Goal: Find specific page/section: Find specific page/section

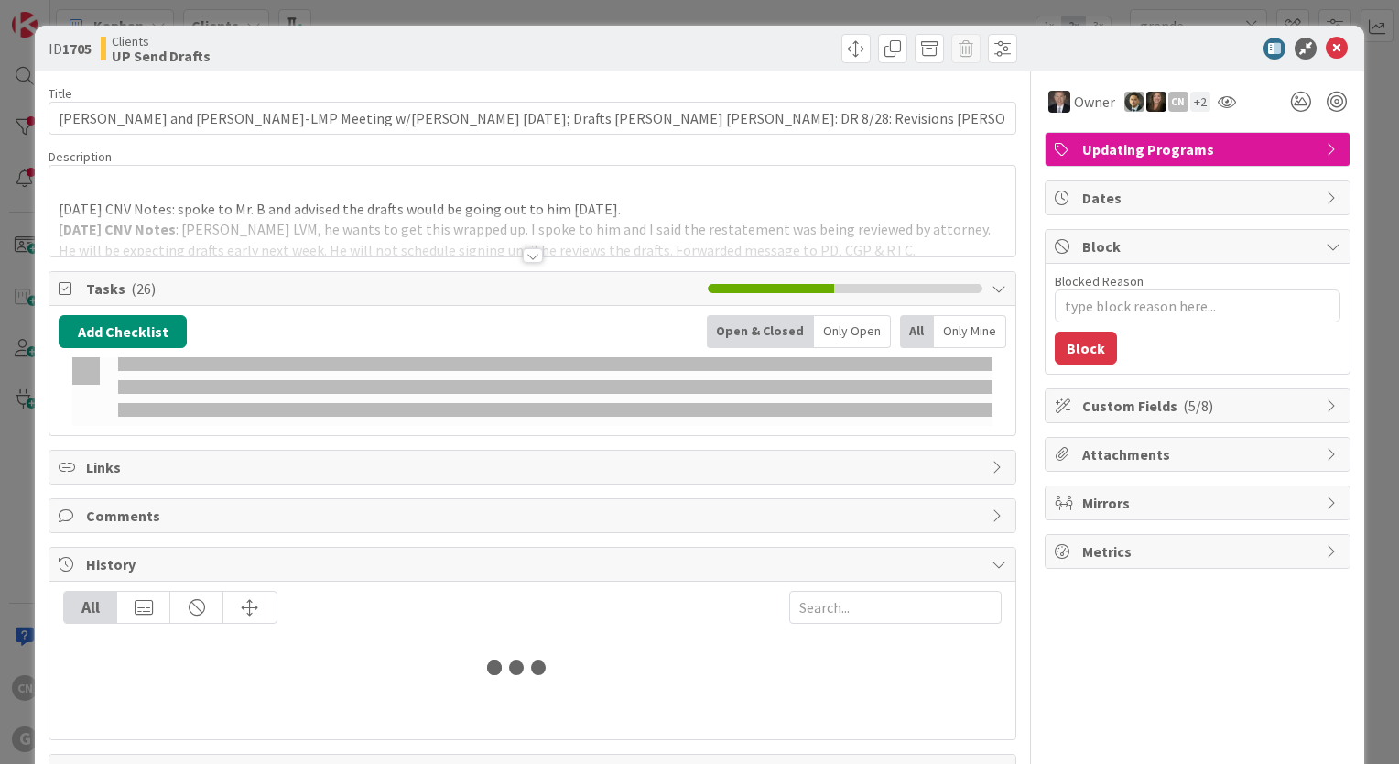
type input "grende"
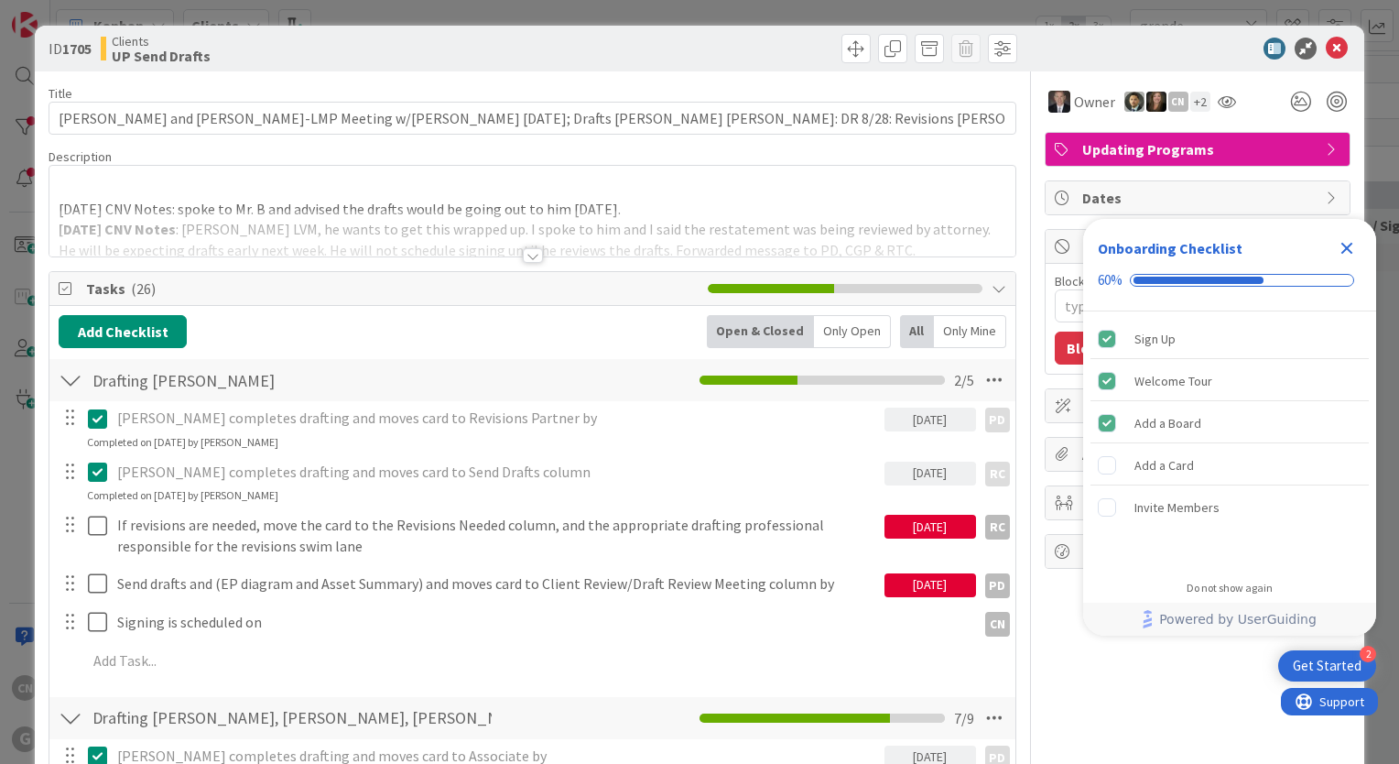
click at [703, 207] on p "9.15.25 CNV Notes: spoke to Mr. B and advised the drafts would be going out to …" at bounding box center [533, 209] width 948 height 21
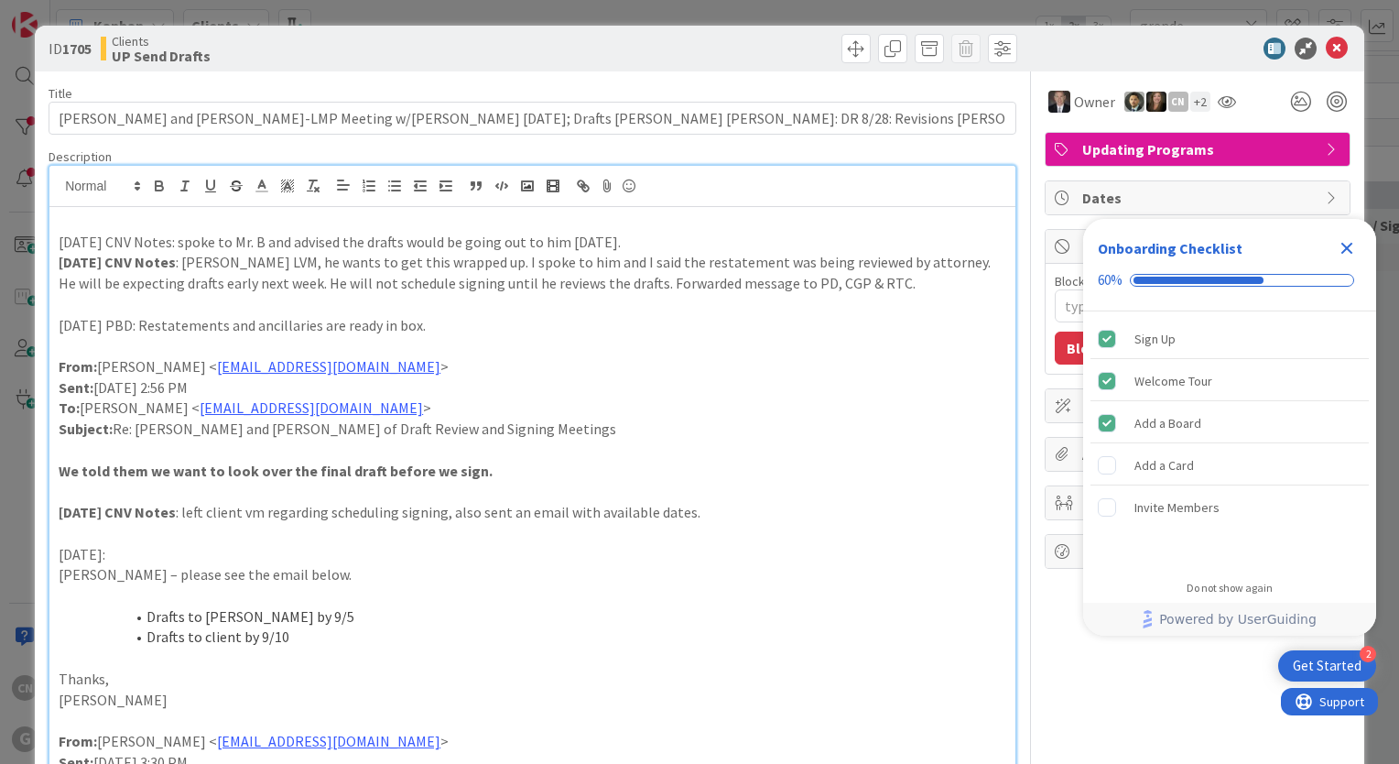
click at [696, 592] on p at bounding box center [533, 595] width 948 height 21
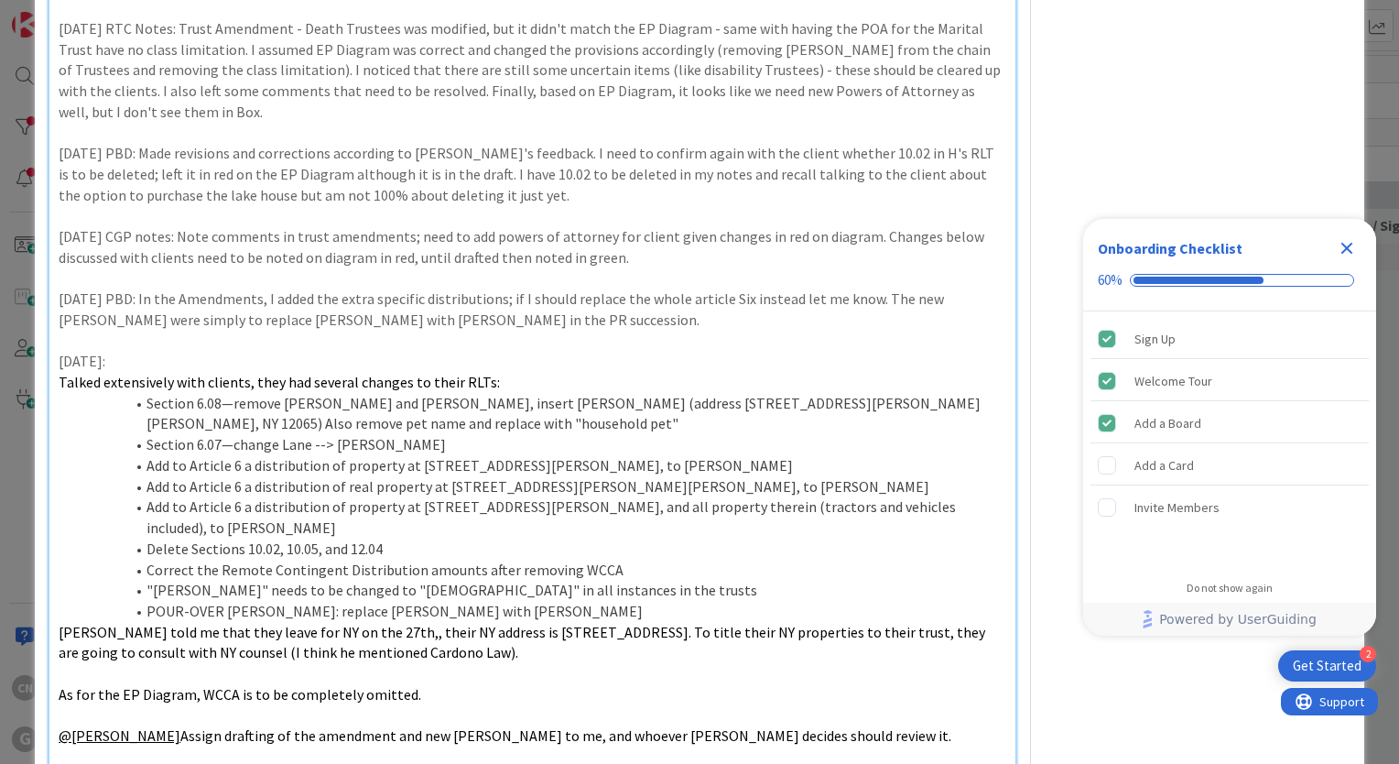
click at [1352, 246] on icon "Close Checklist" at bounding box center [1347, 248] width 22 height 22
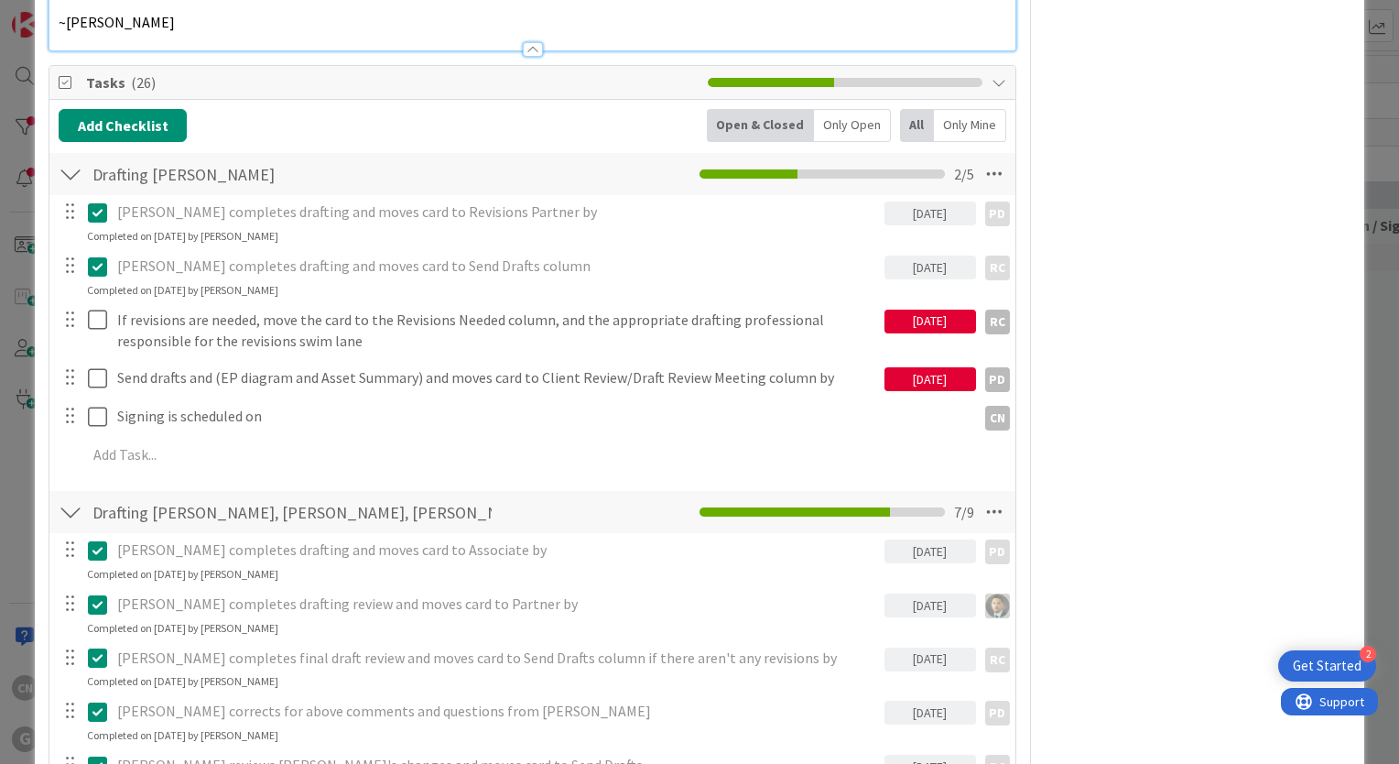
scroll to position [2076, 0]
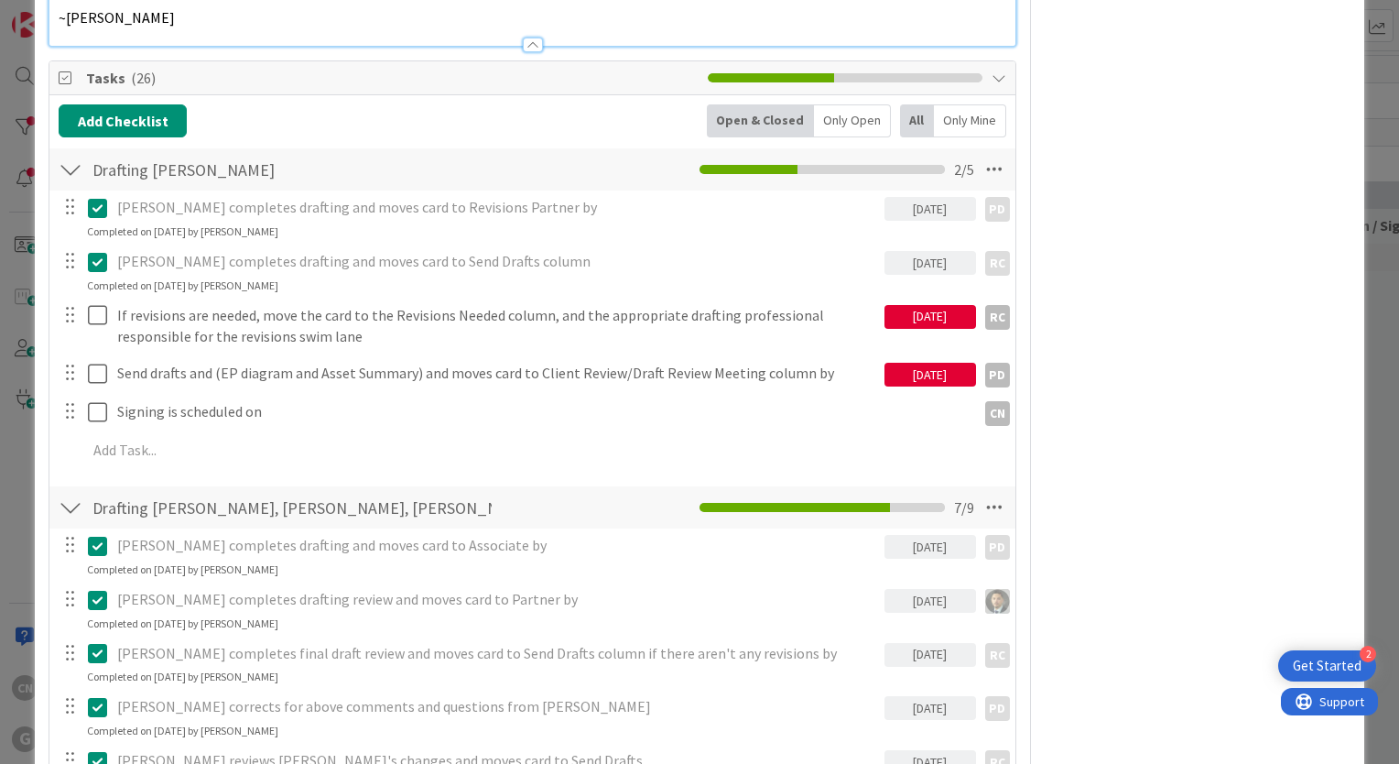
click at [1201, 251] on div "Owner CN + 2 Updating Programs Dates Block Blocked Reason 0 / 256 Block Custom …" at bounding box center [1198, 145] width 306 height 4301
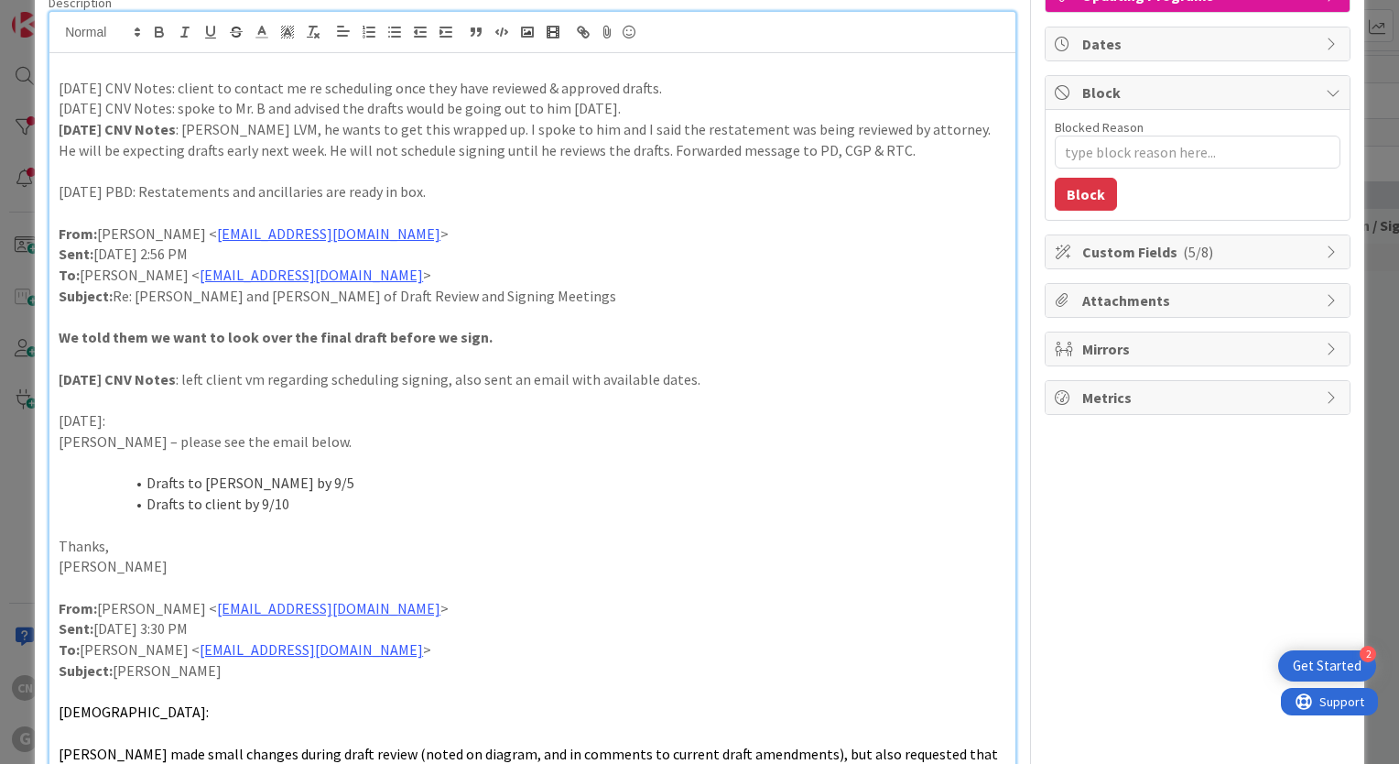
scroll to position [0, 0]
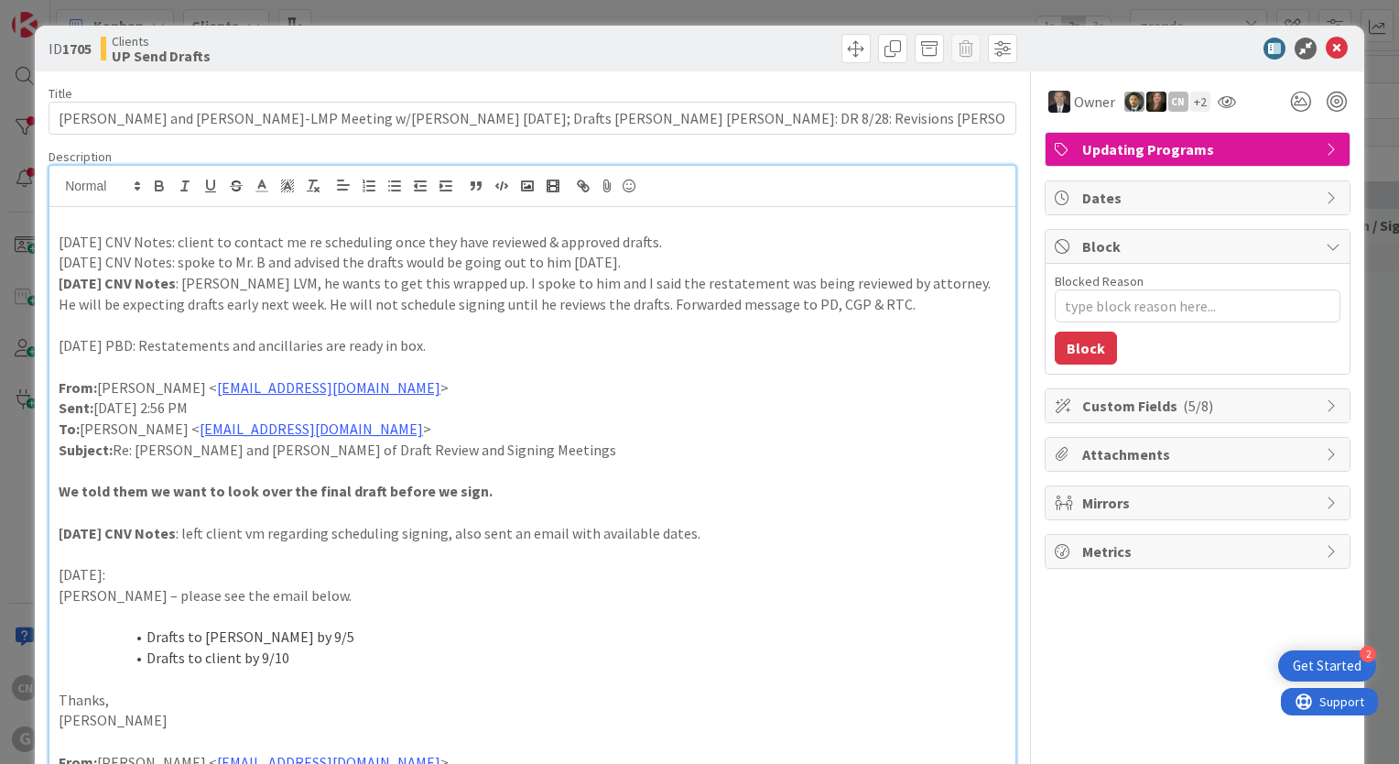
type textarea "x"
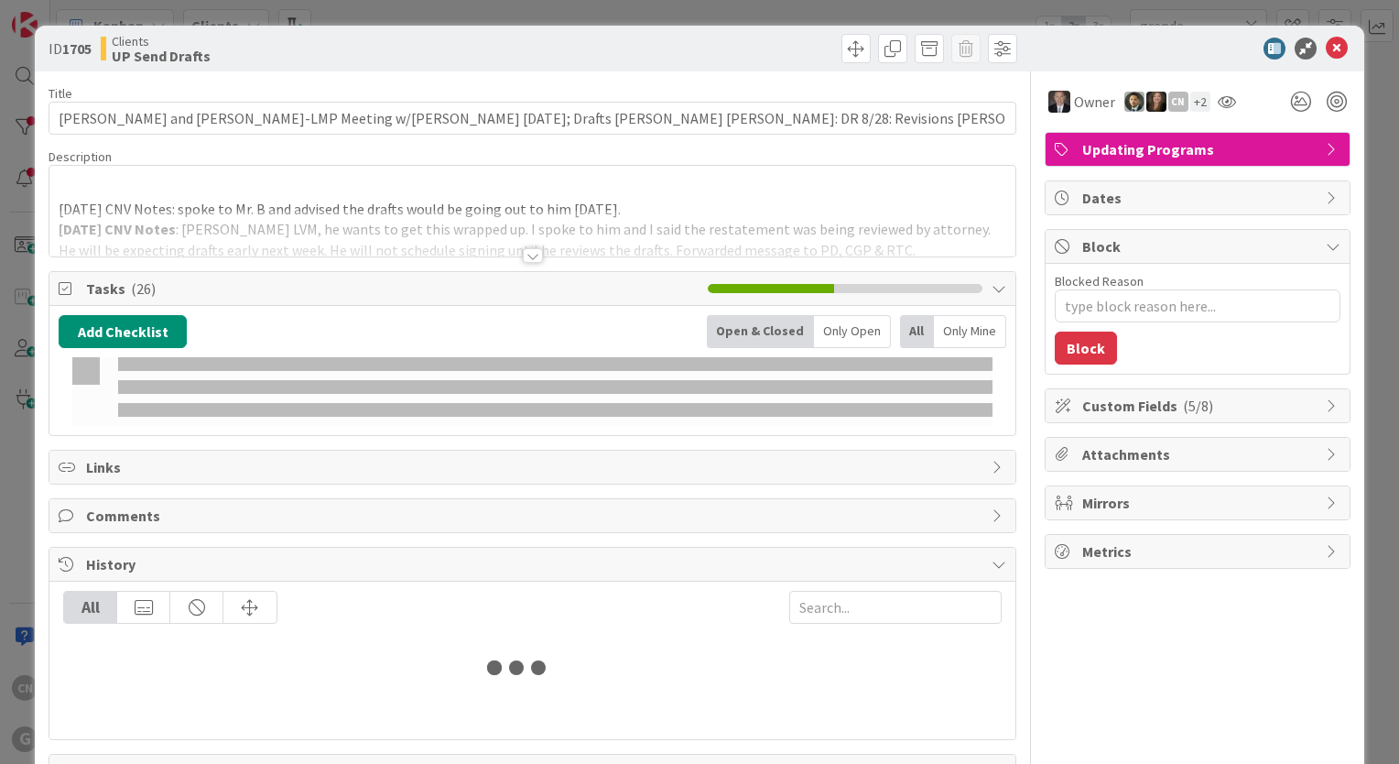
type input "grende"
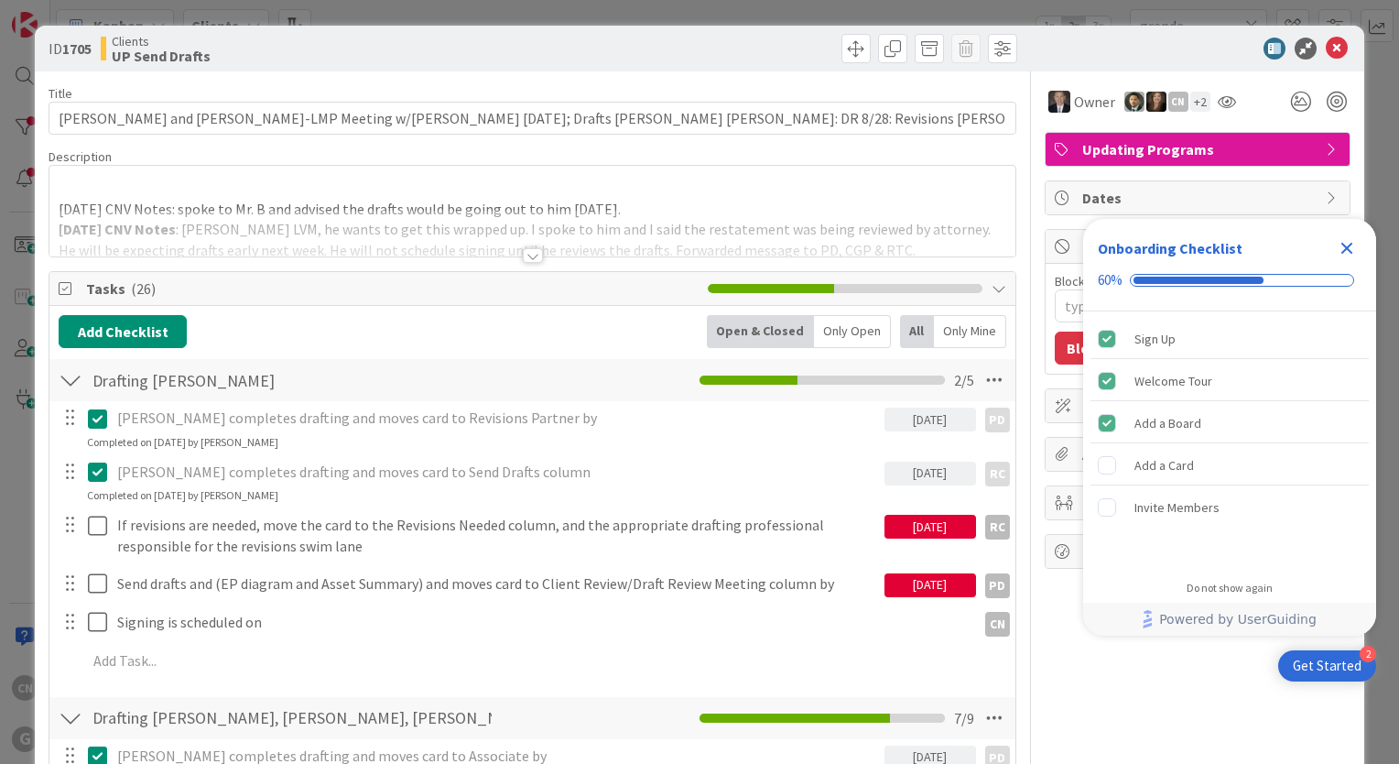
type textarea "x"
click at [113, 186] on p at bounding box center [533, 188] width 948 height 21
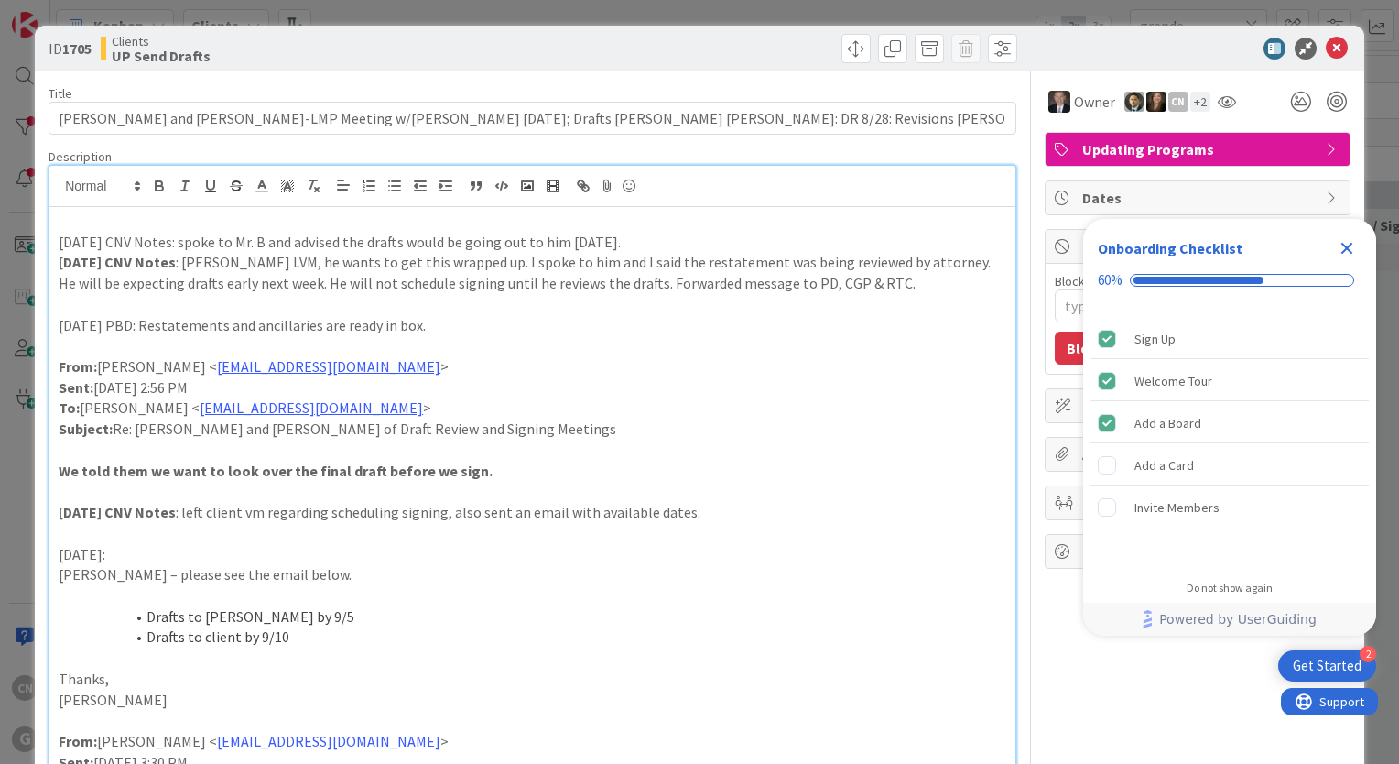
click at [84, 220] on p at bounding box center [533, 221] width 948 height 21
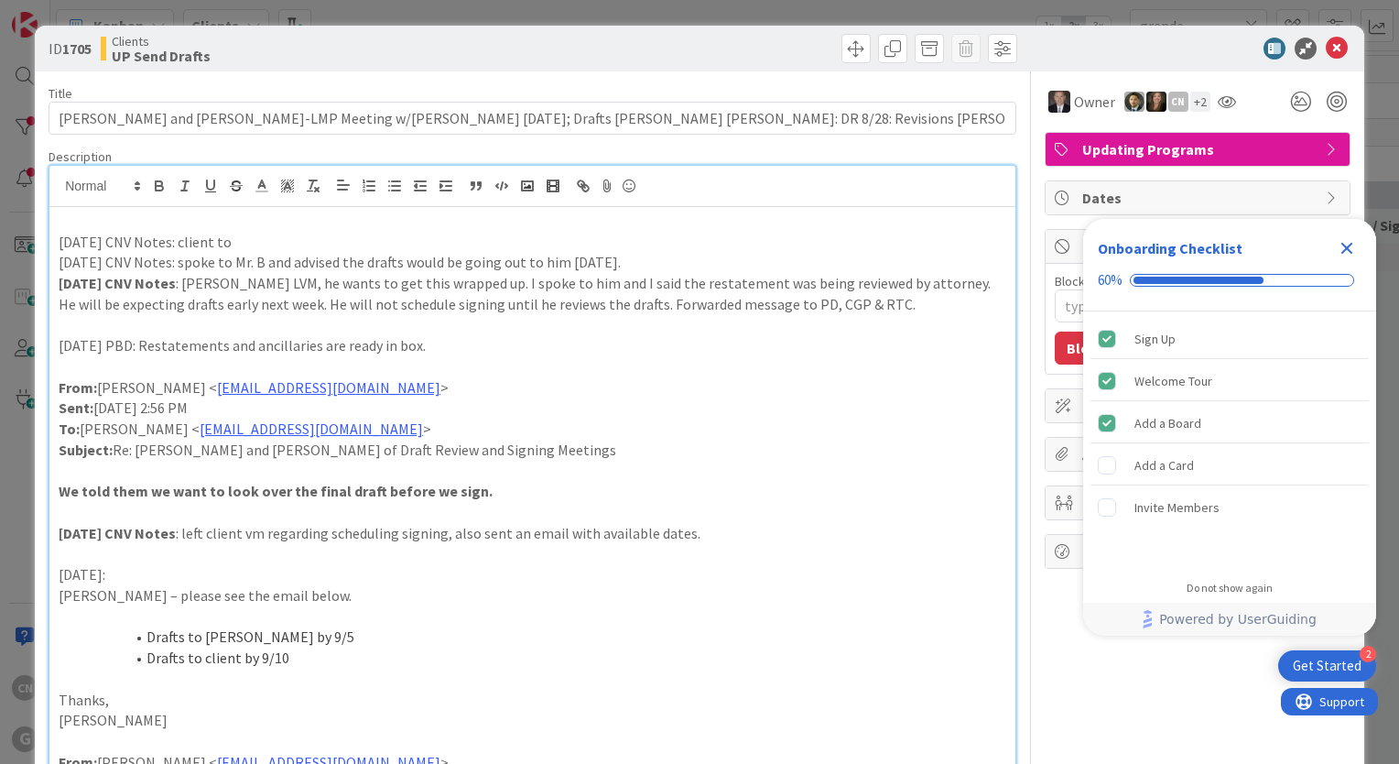
click at [269, 242] on p "9.16.25 CNV Notes: client to" at bounding box center [533, 242] width 948 height 21
click at [1345, 246] on icon "Close Checklist" at bounding box center [1348, 249] width 12 height 12
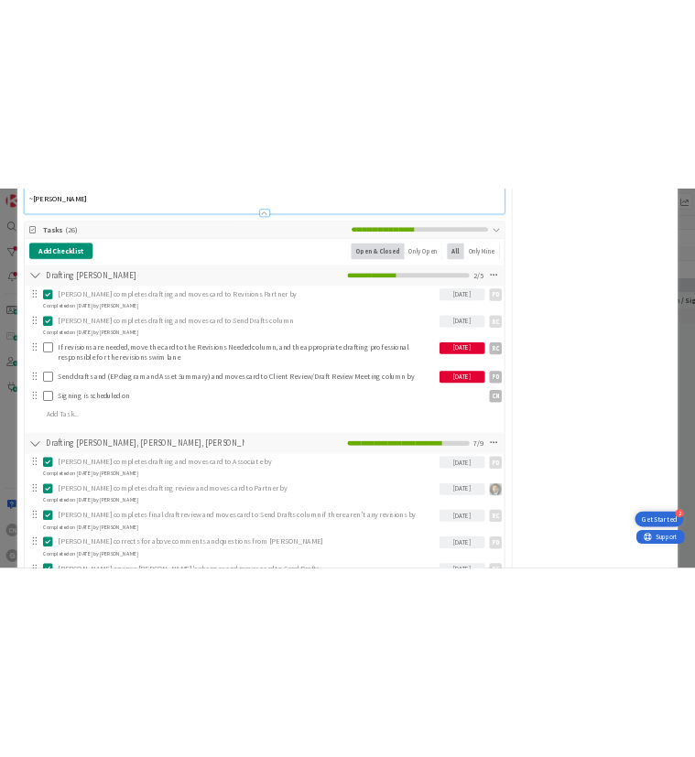
scroll to position [2101, 0]
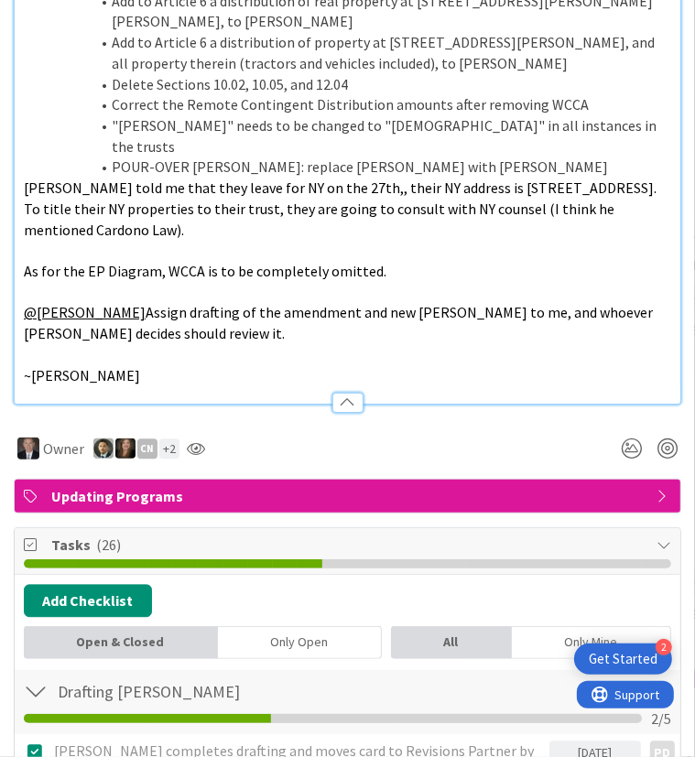
type textarea "x"
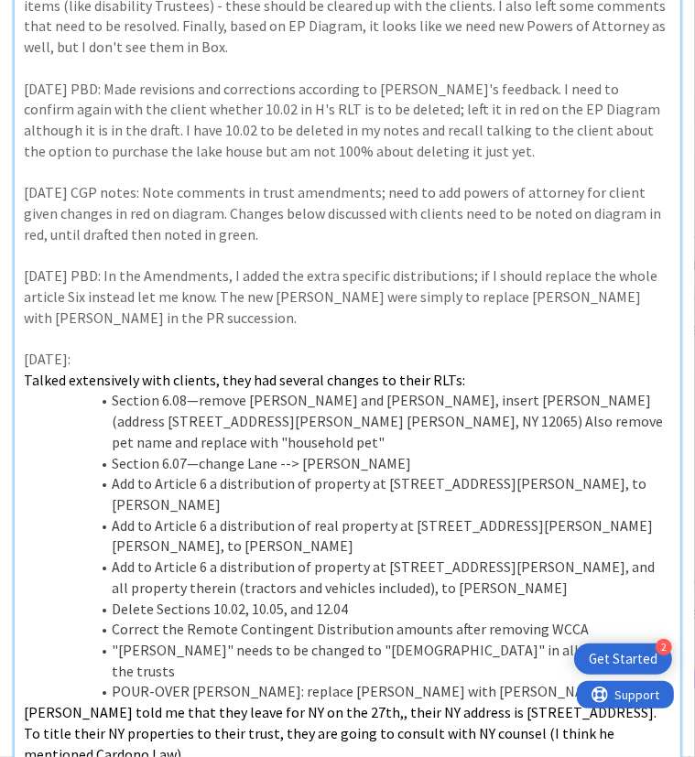
scroll to position [0, 0]
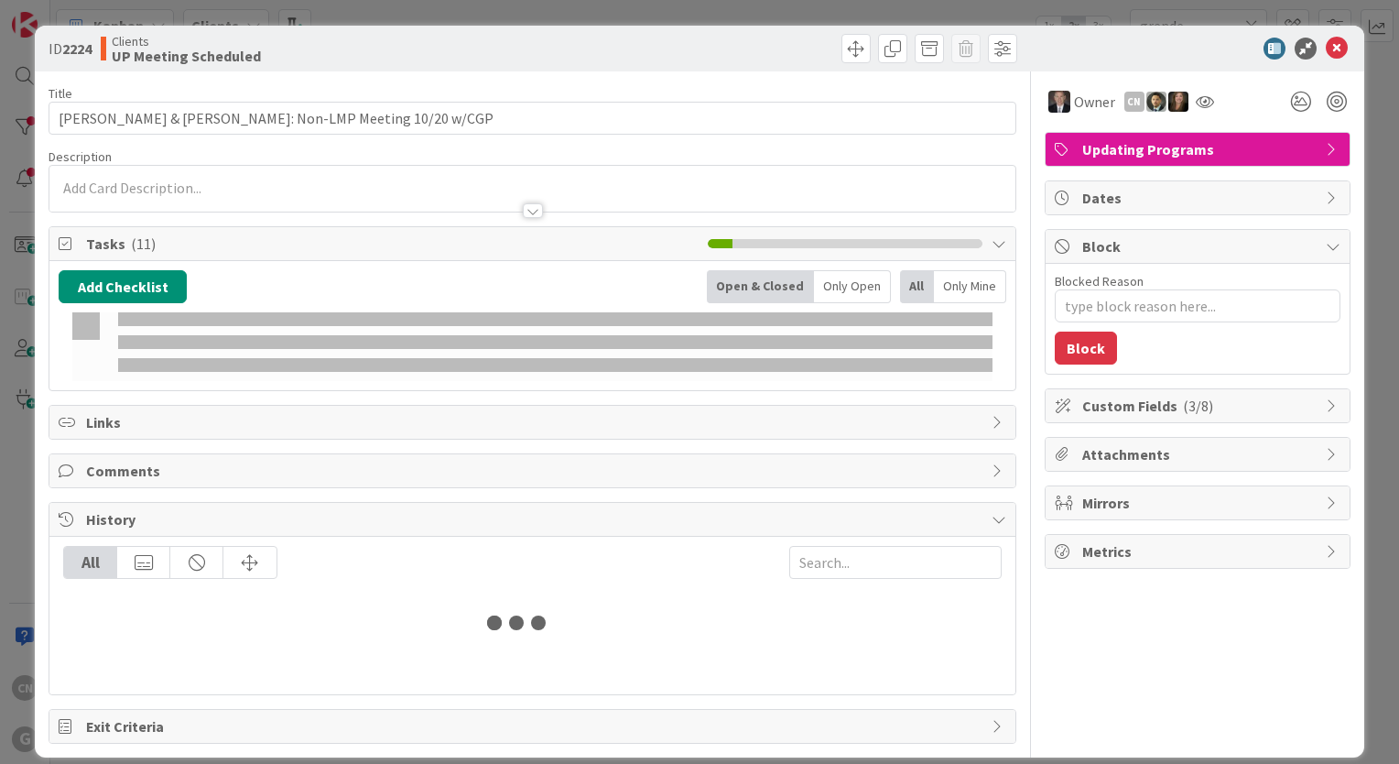
type input "grende"
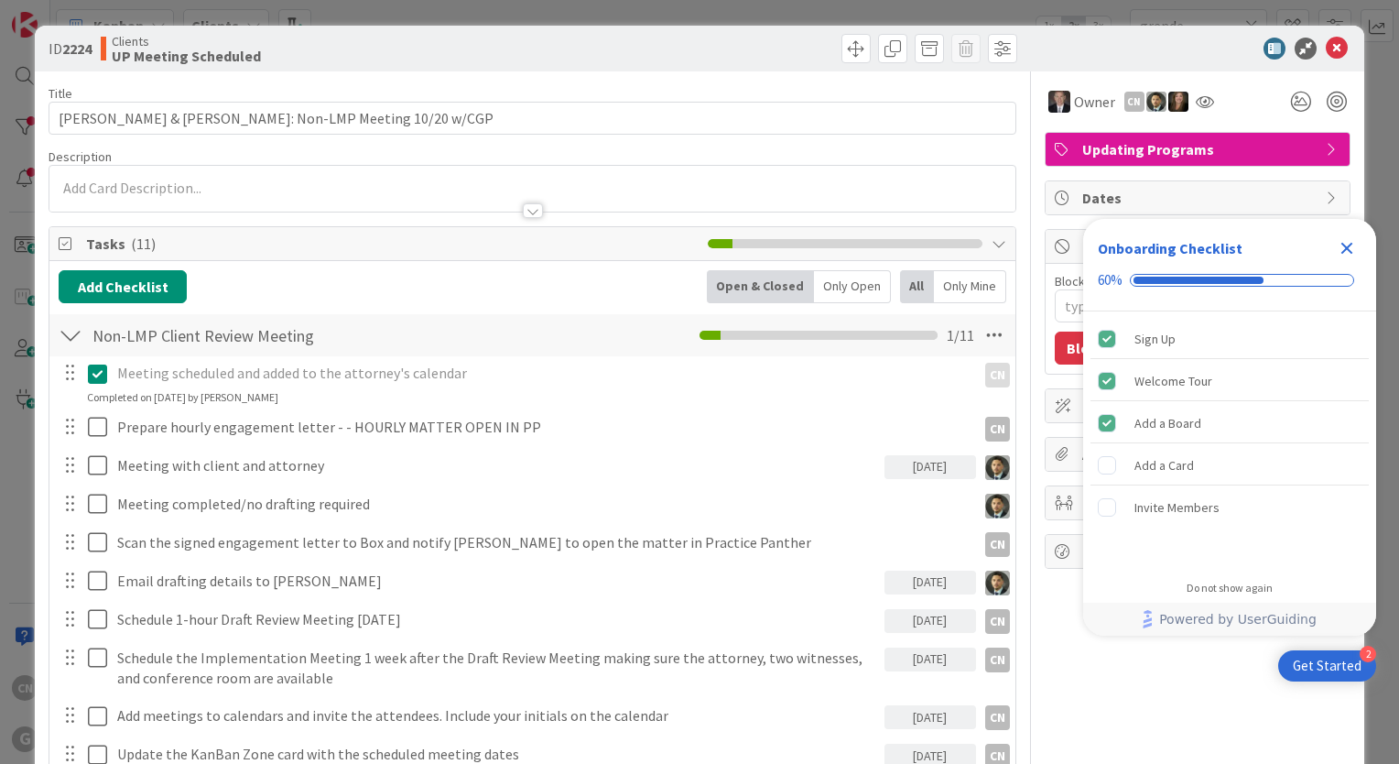
type textarea "x"
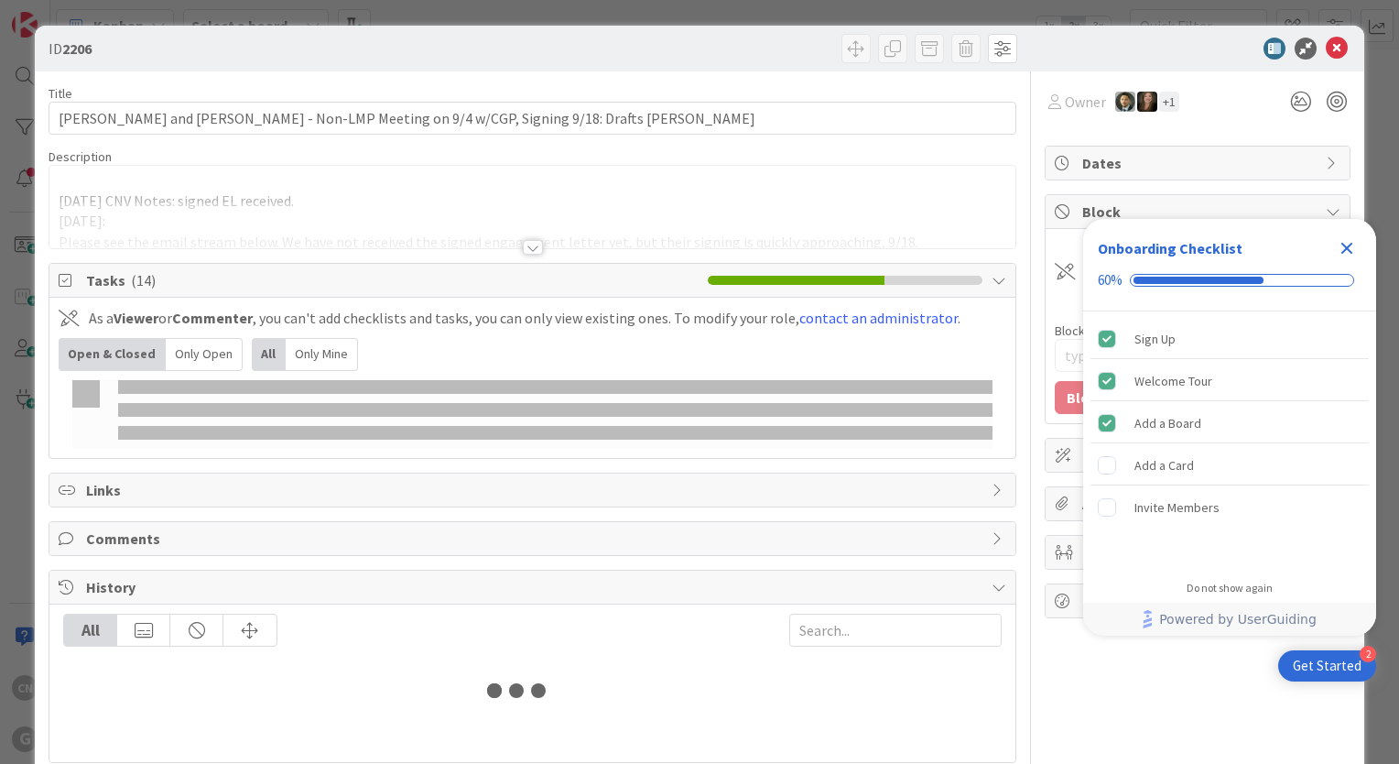
type input "grende"
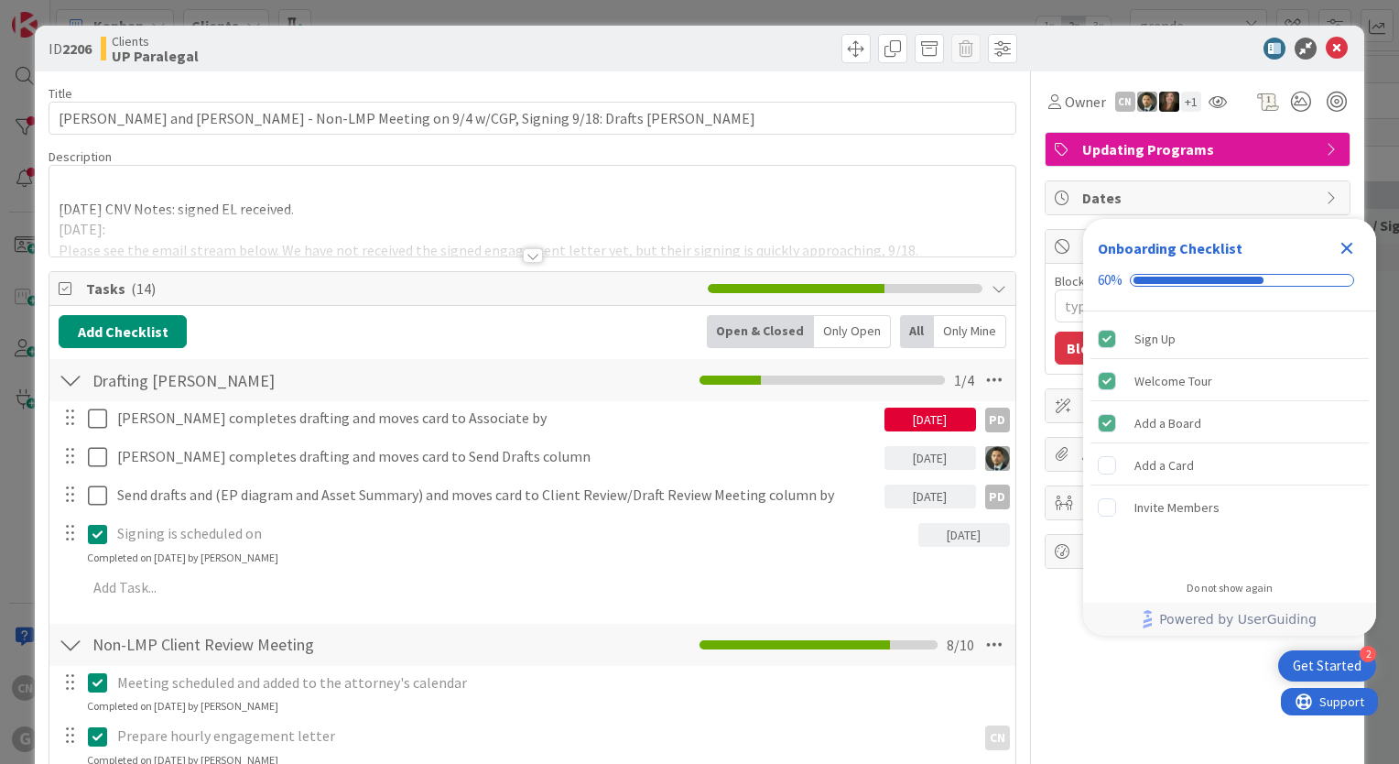
click at [1347, 244] on icon "Close Checklist" at bounding box center [1347, 248] width 22 height 22
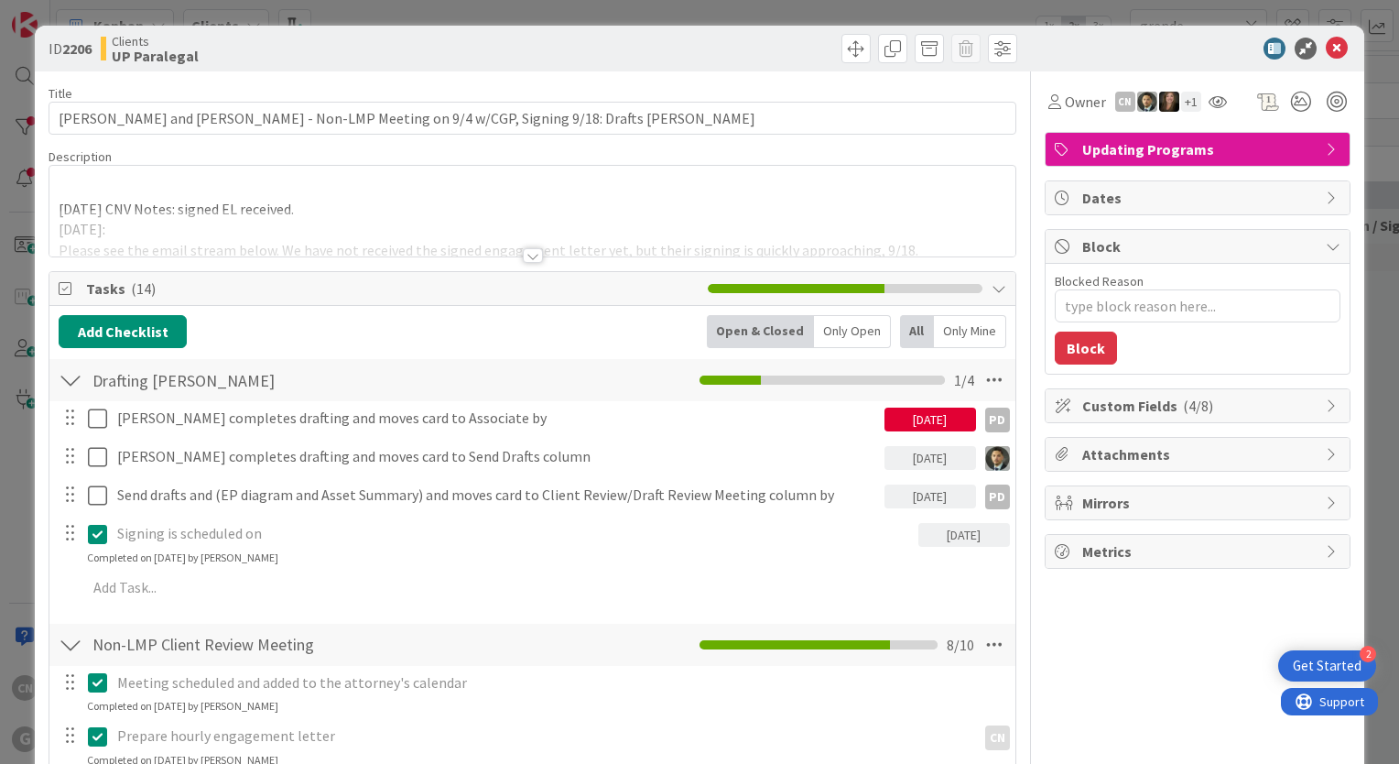
click at [523, 259] on div at bounding box center [533, 255] width 20 height 15
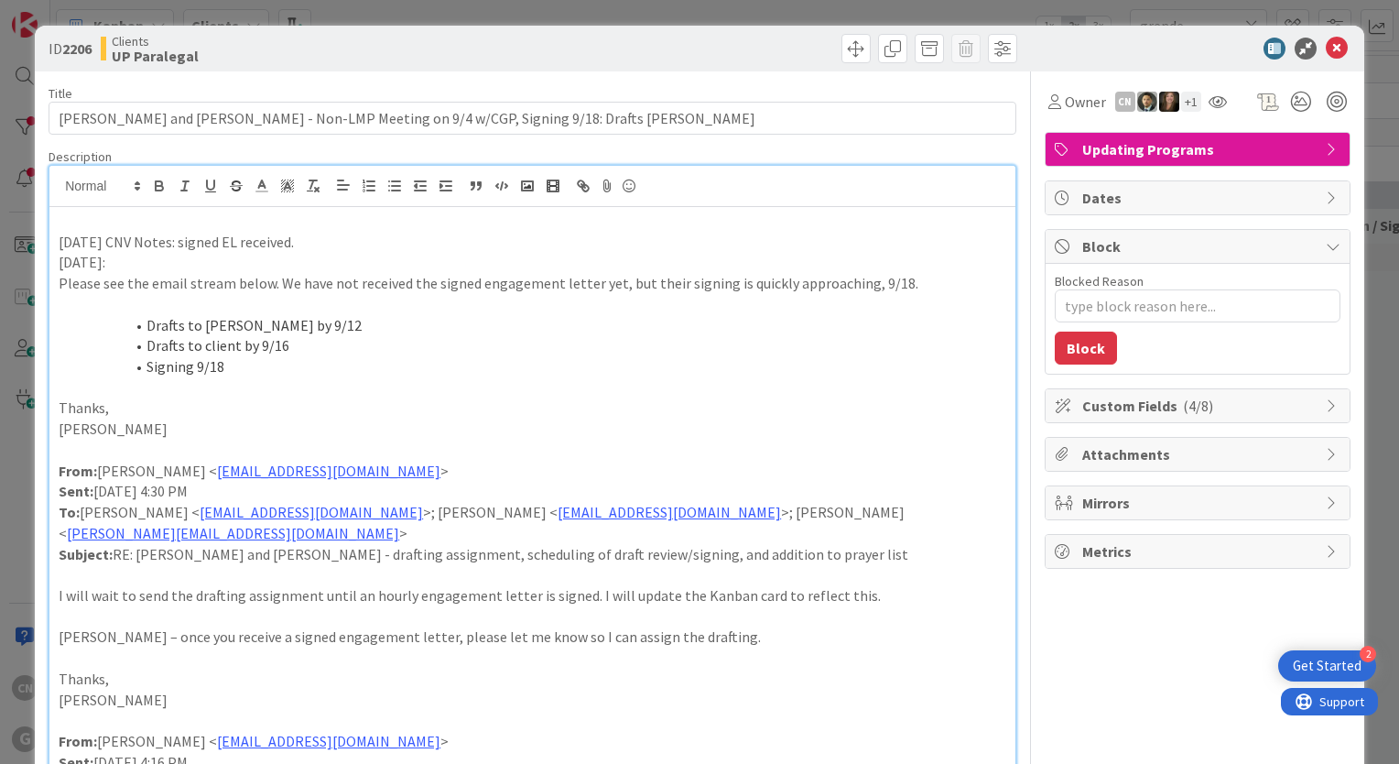
click at [303, 240] on p "9.9.25 CNV Notes: signed EL received." at bounding box center [533, 242] width 948 height 21
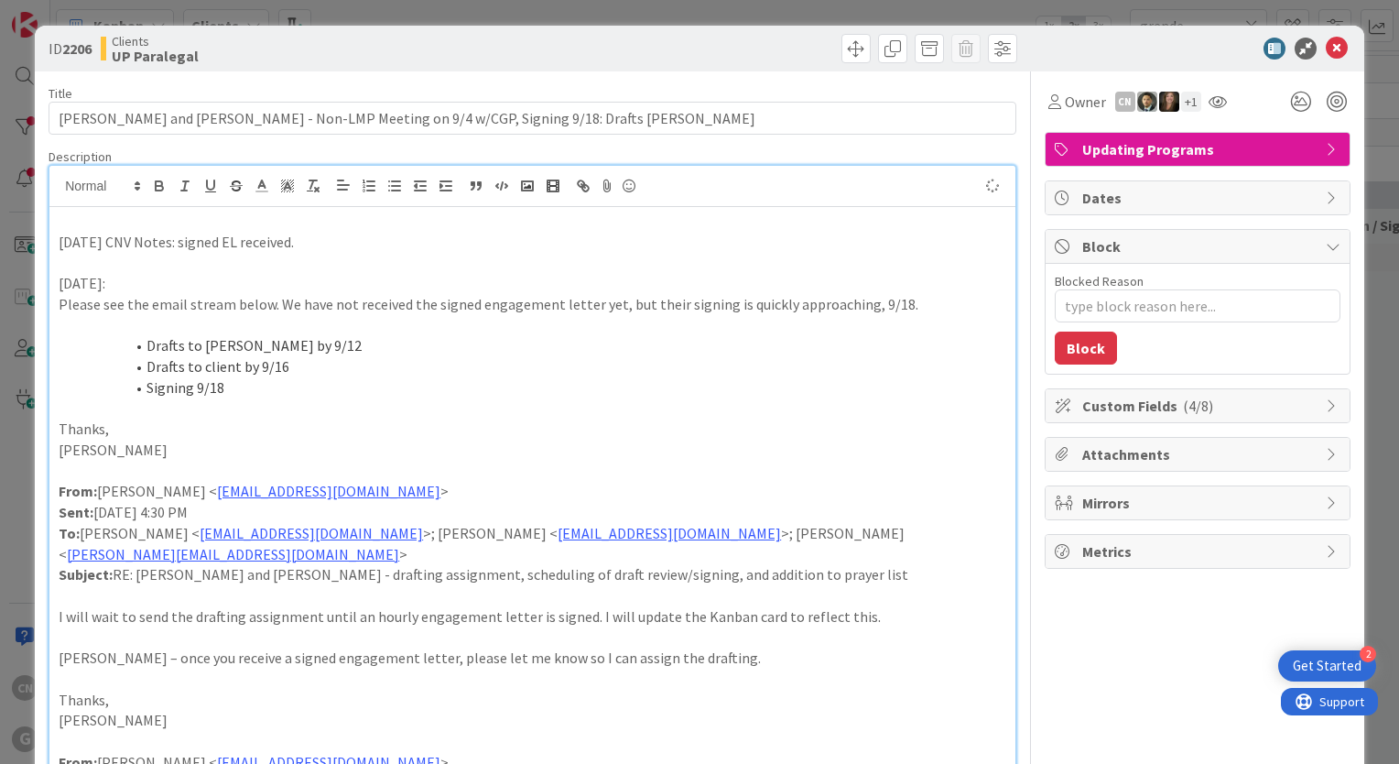
type textarea "x"
click at [1328, 50] on icon at bounding box center [1337, 49] width 22 height 22
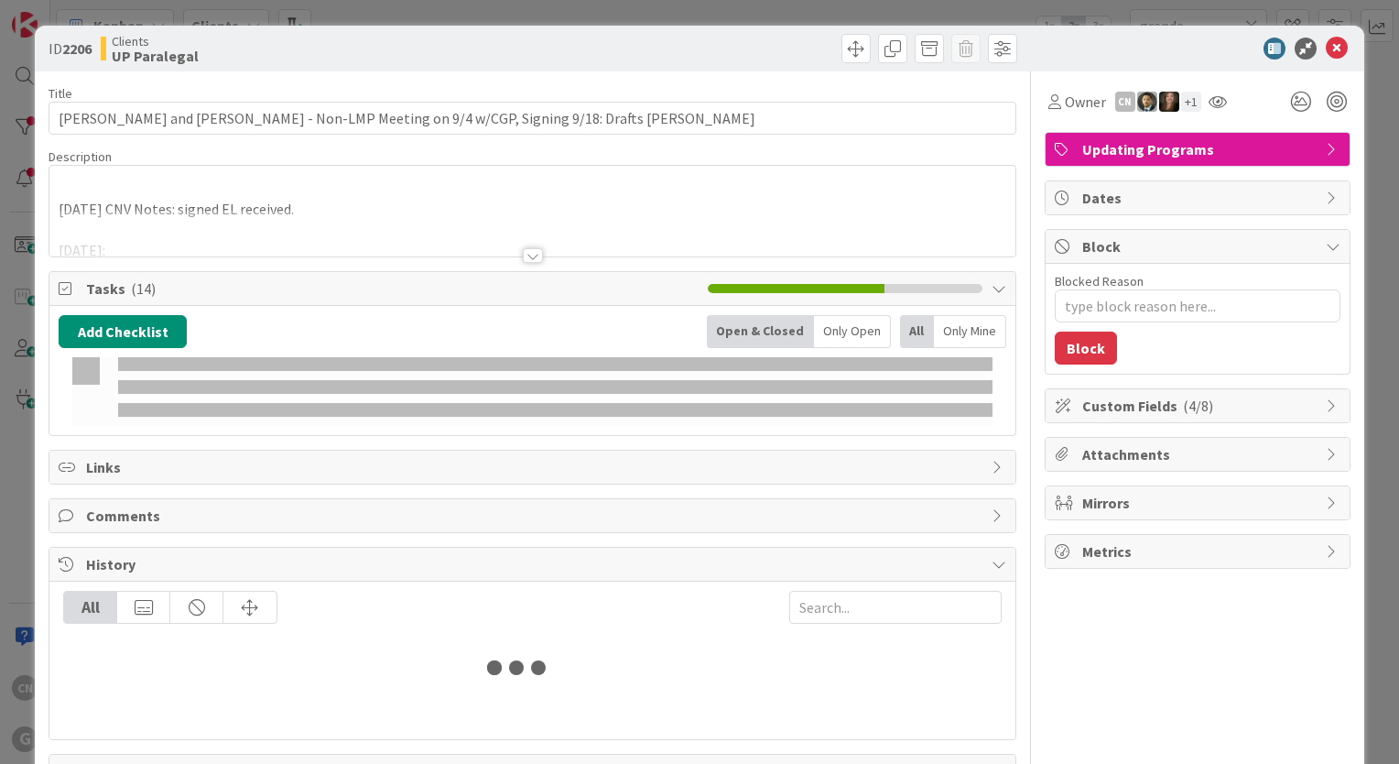
type input "grende"
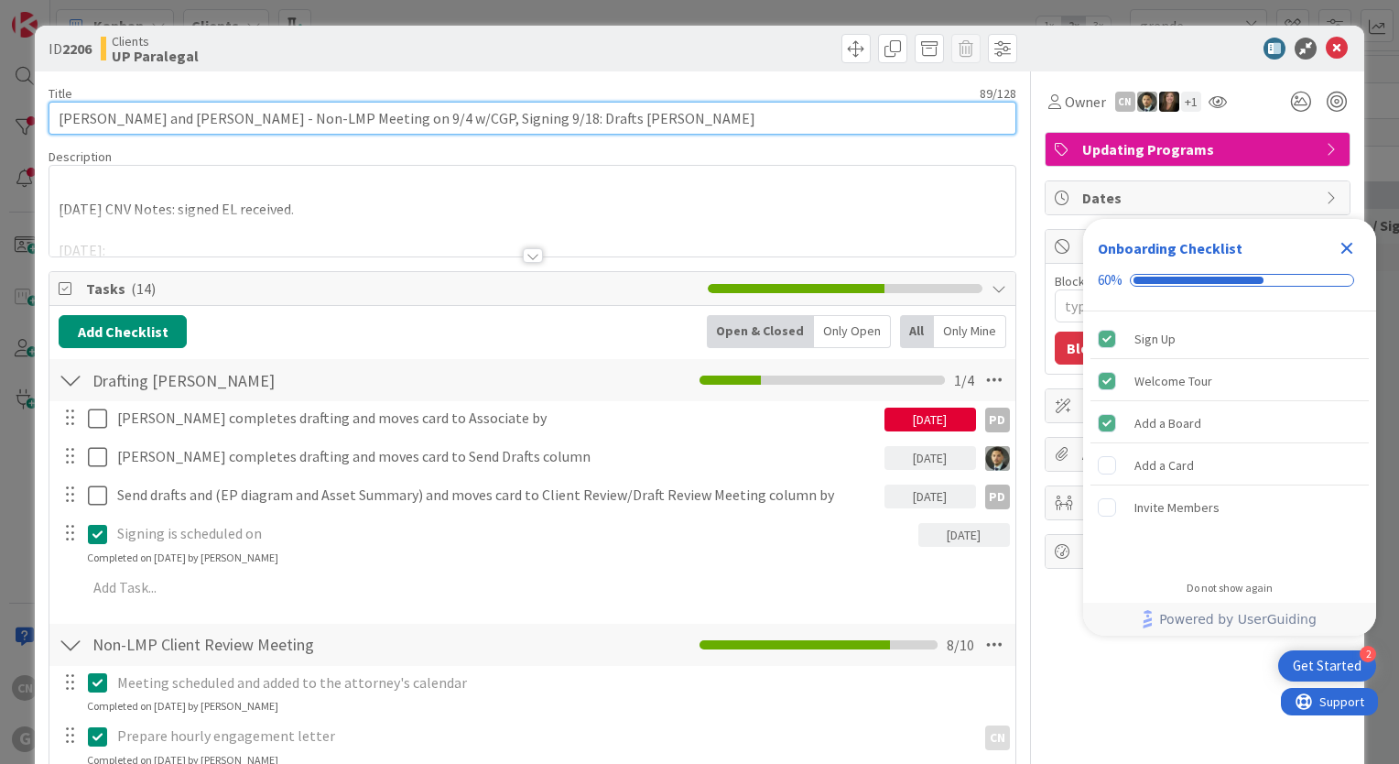
drag, startPoint x: 627, startPoint y: 119, endPoint x: -4, endPoint y: 156, distance: 632.0
click at [0, 156] on html "2 Get Started Onboarding Checklist 60% Sign Up Welcome Tour Add a Board Add a C…" at bounding box center [699, 382] width 1399 height 764
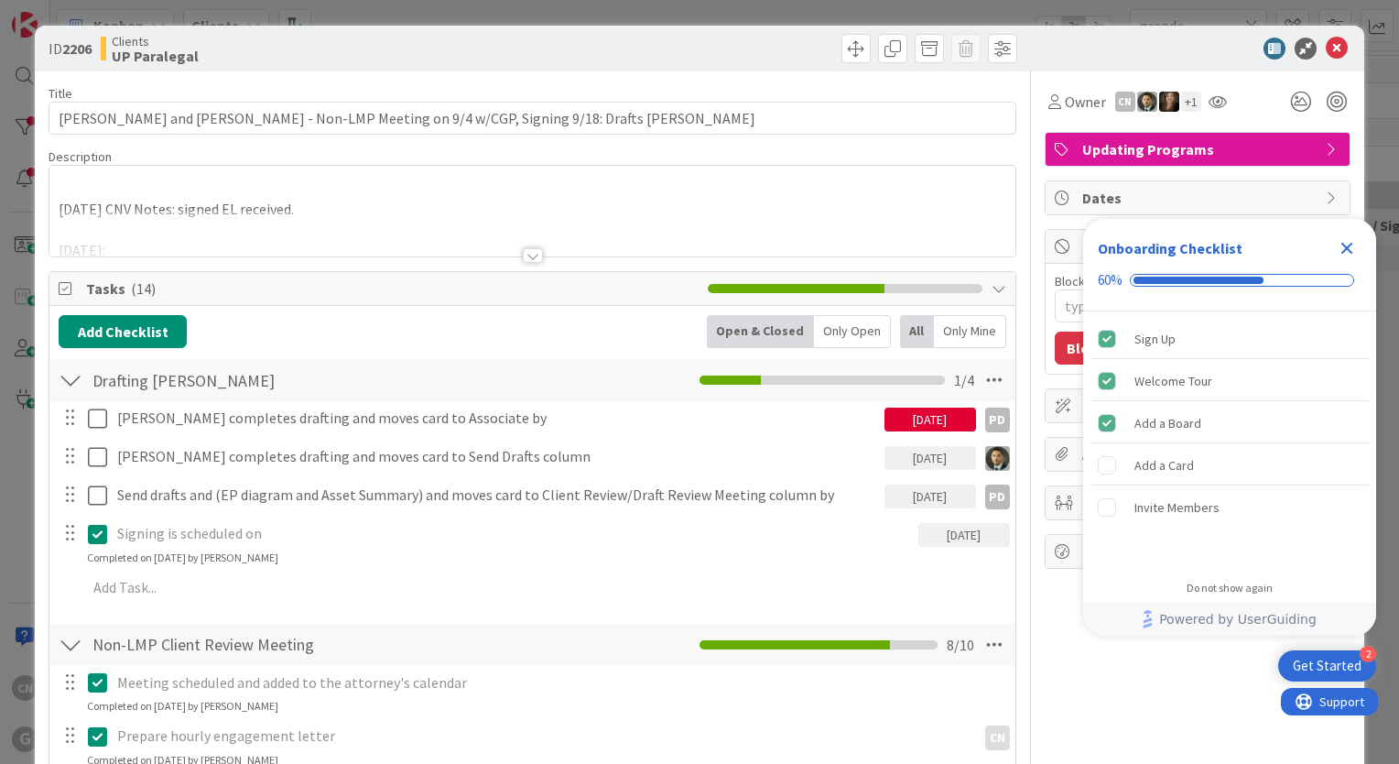
click at [1349, 245] on icon "Close Checklist" at bounding box center [1348, 249] width 12 height 12
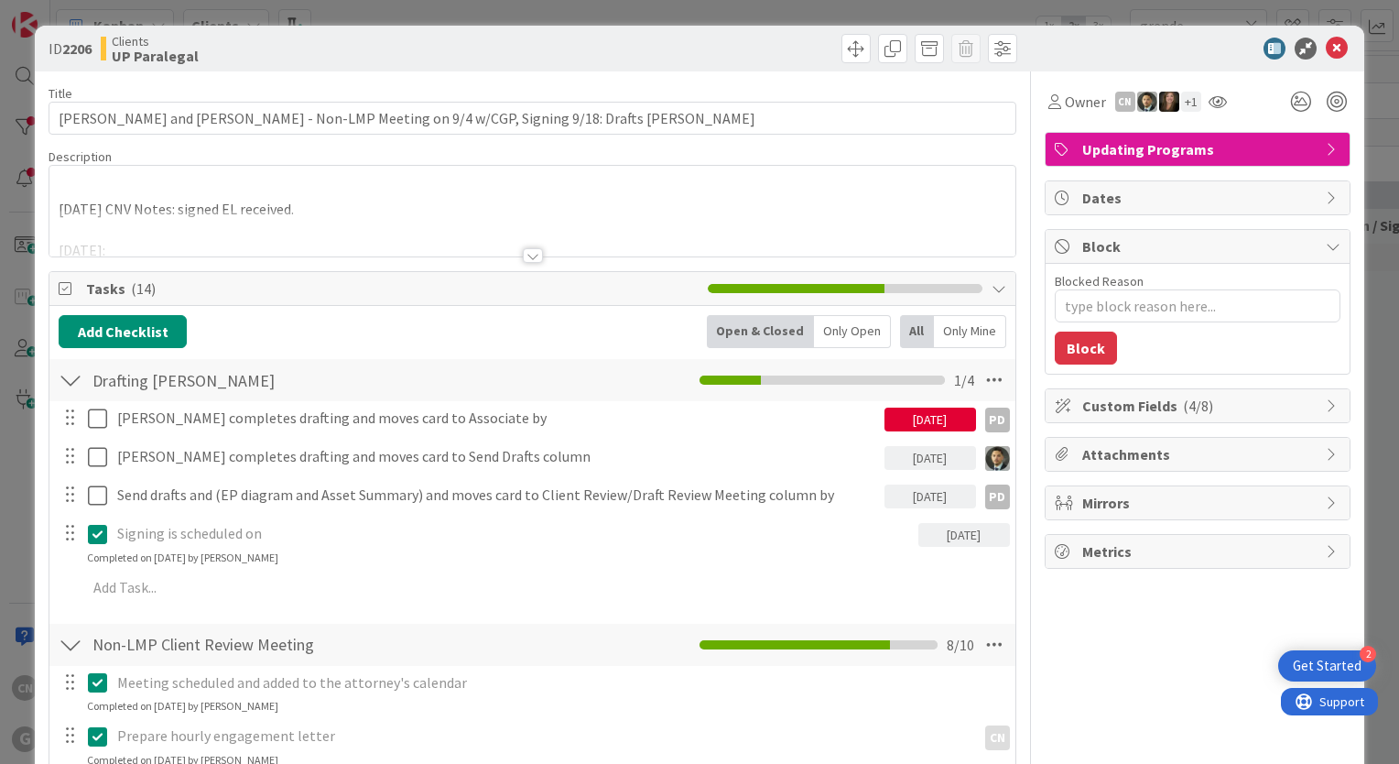
type textarea "x"
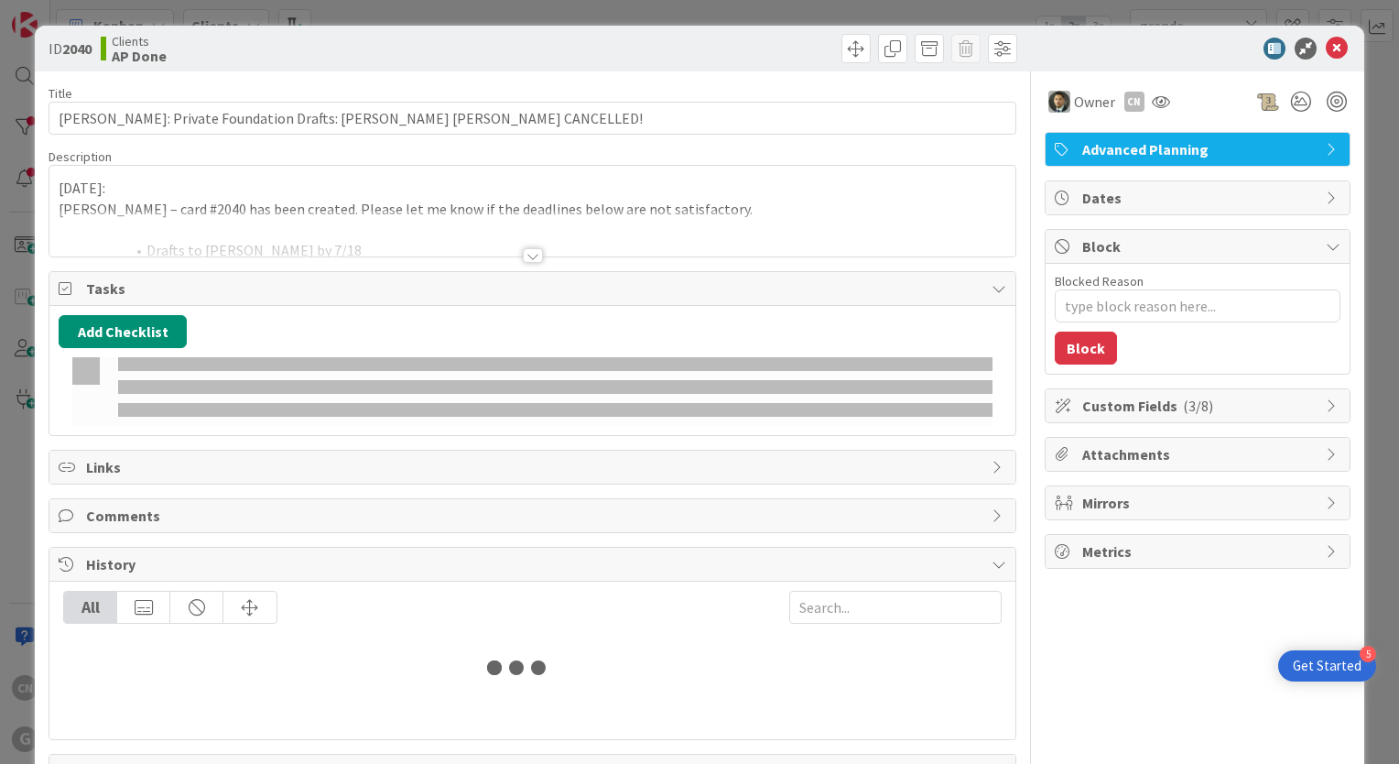
type input "grende"
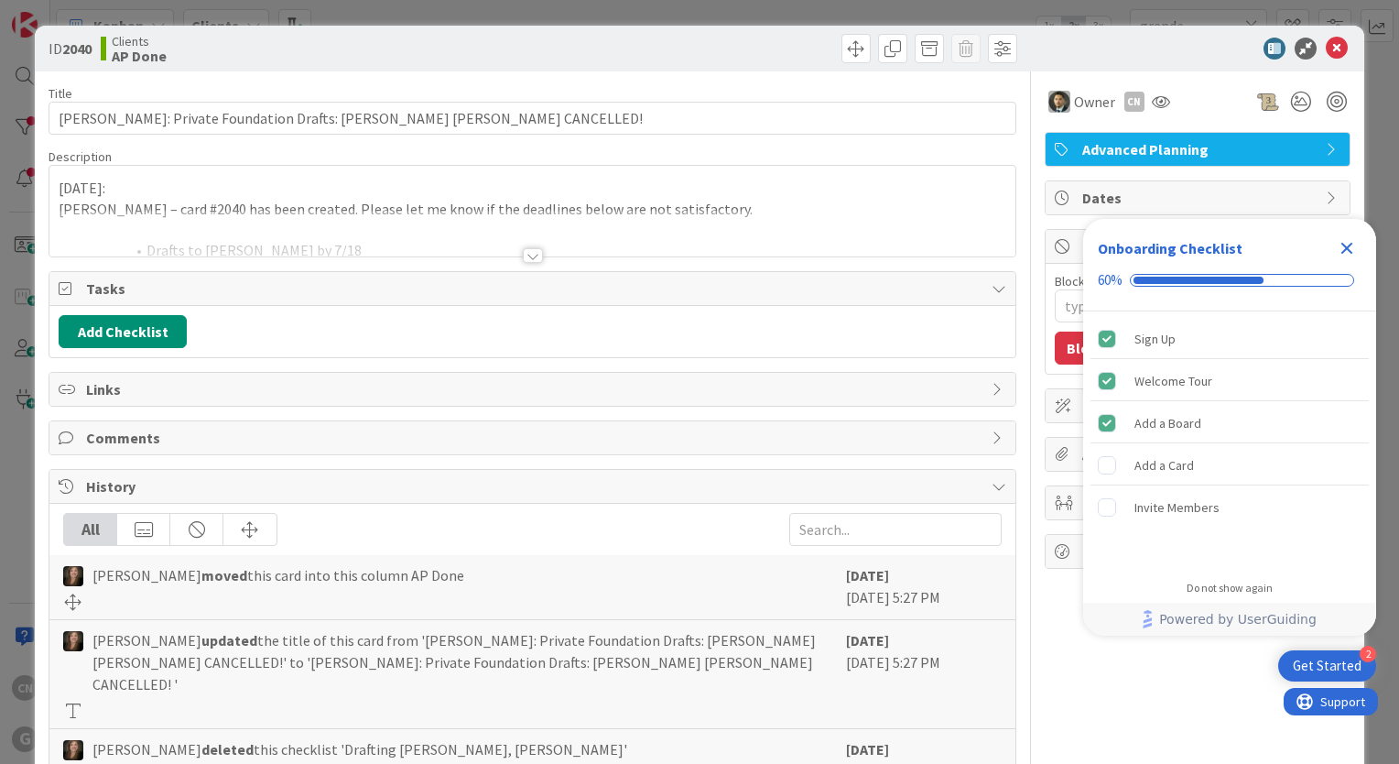
type textarea "x"
click at [1326, 47] on icon at bounding box center [1337, 49] width 22 height 22
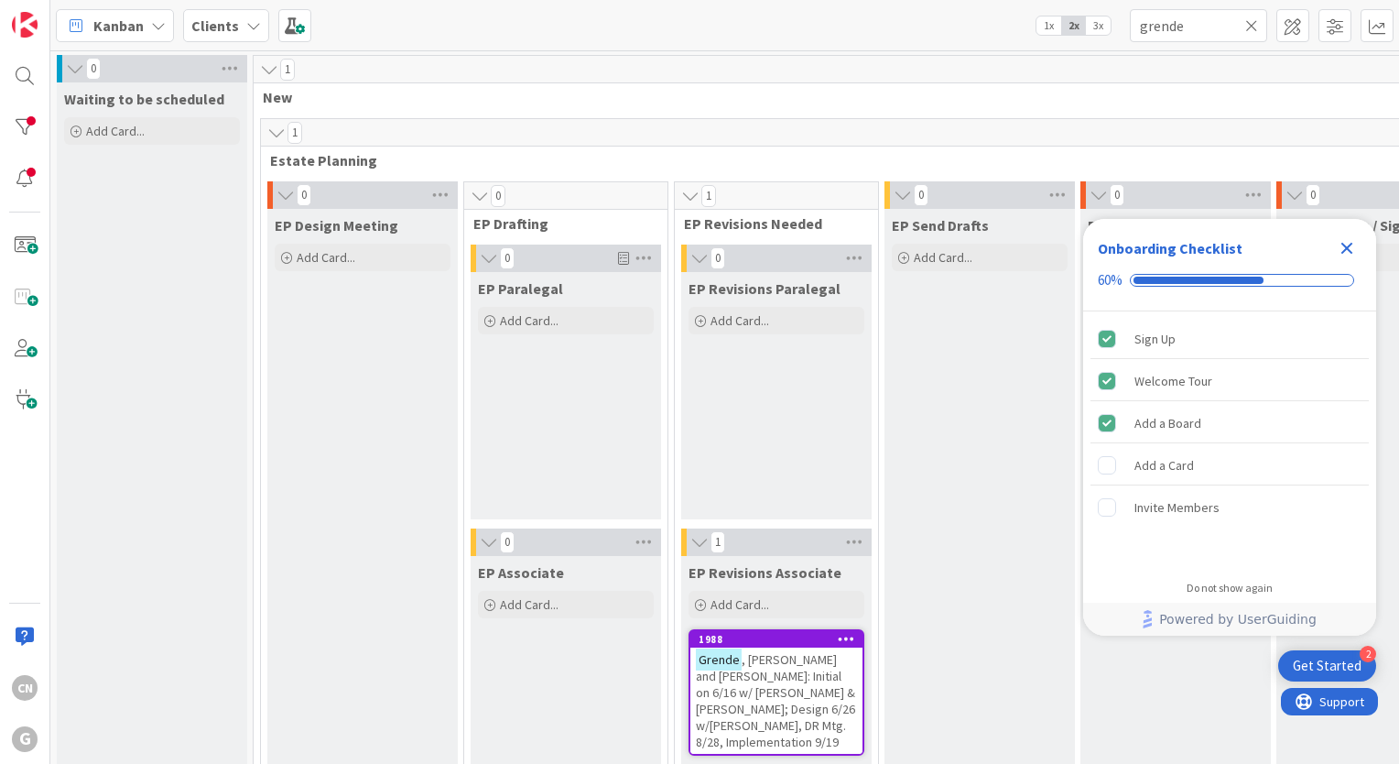
click at [1343, 241] on icon "Close Checklist" at bounding box center [1347, 248] width 22 height 22
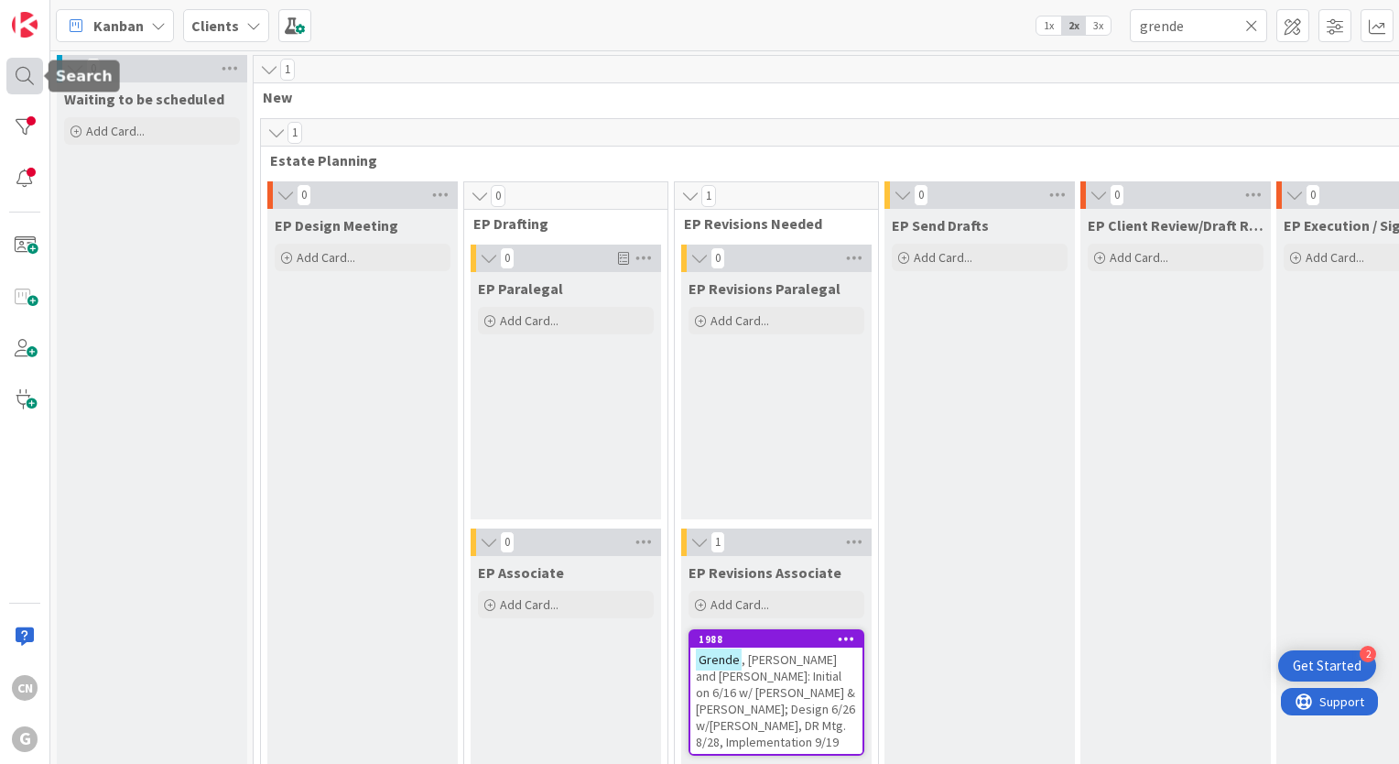
click at [26, 73] on div at bounding box center [24, 76] width 37 height 37
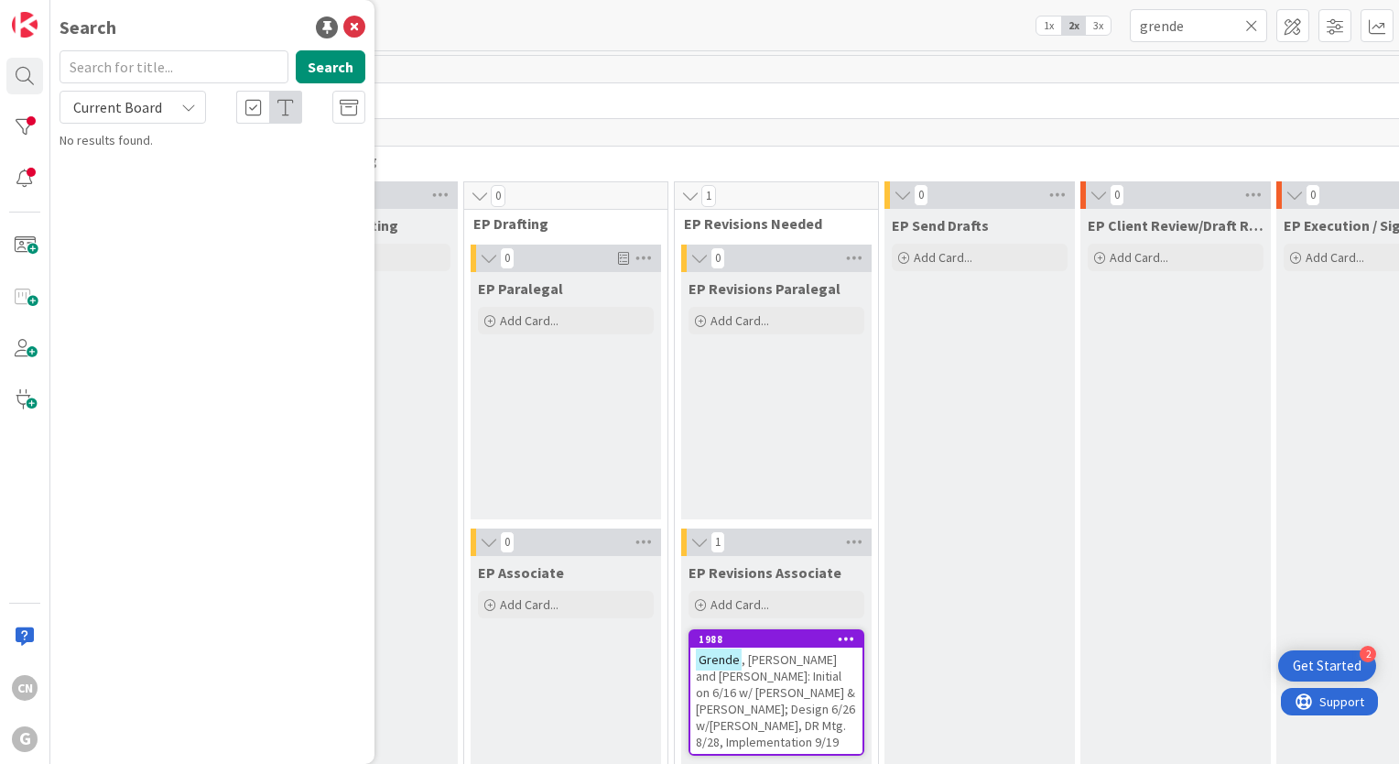
click at [168, 70] on input "text" at bounding box center [174, 66] width 229 height 33
type input "p"
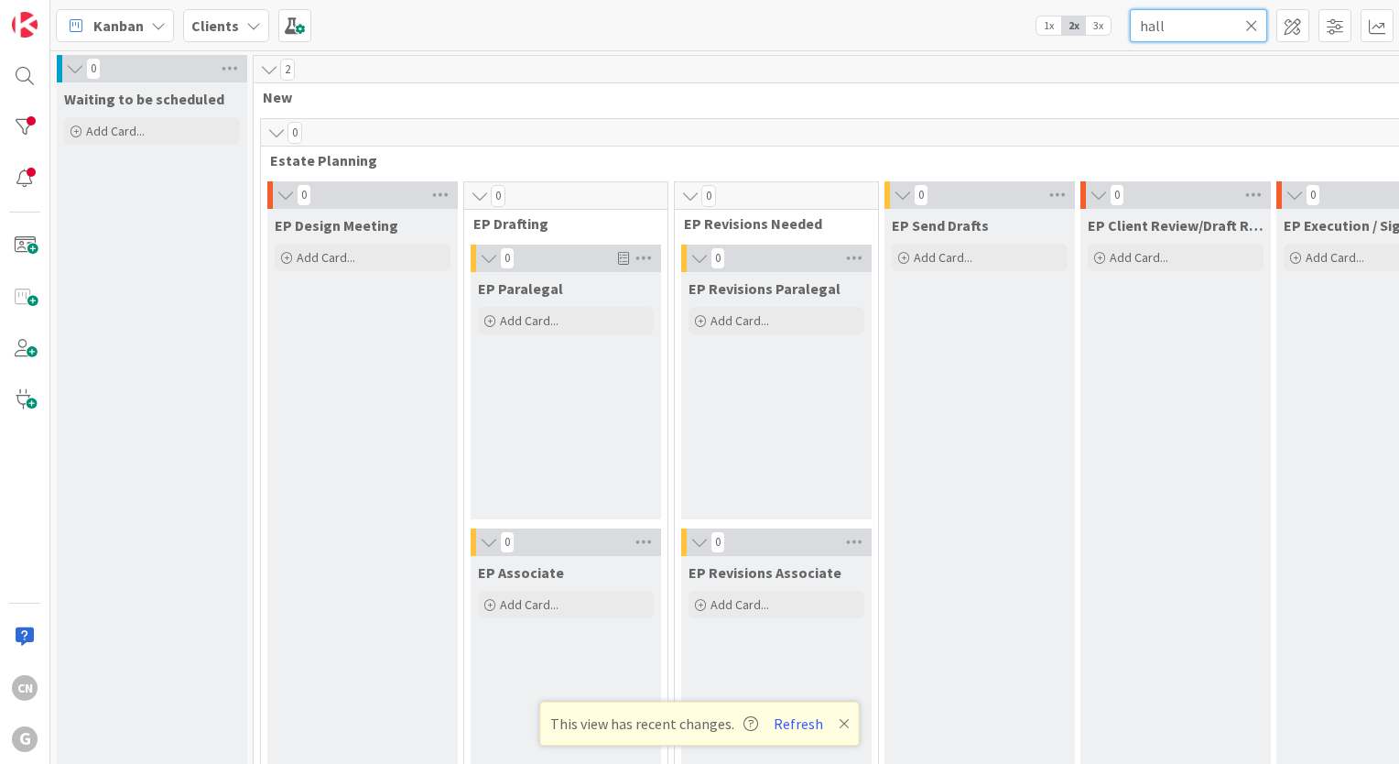
drag, startPoint x: 1163, startPoint y: 27, endPoint x: 1115, endPoint y: 30, distance: 47.7
click at [1115, 30] on div "Kanban Clients 1x 2x 3x hall" at bounding box center [724, 25] width 1349 height 50
type input "[PERSON_NAME]"
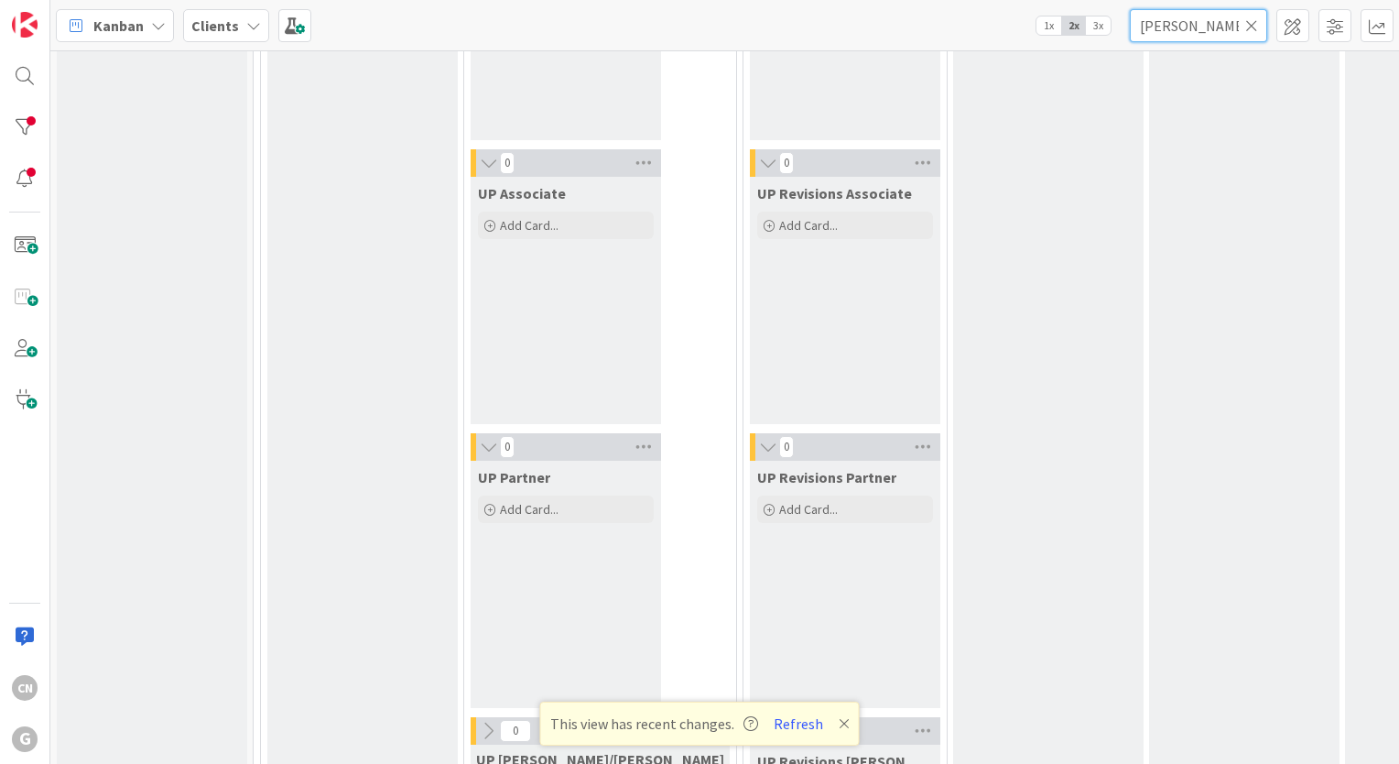
scroll to position [3221, 0]
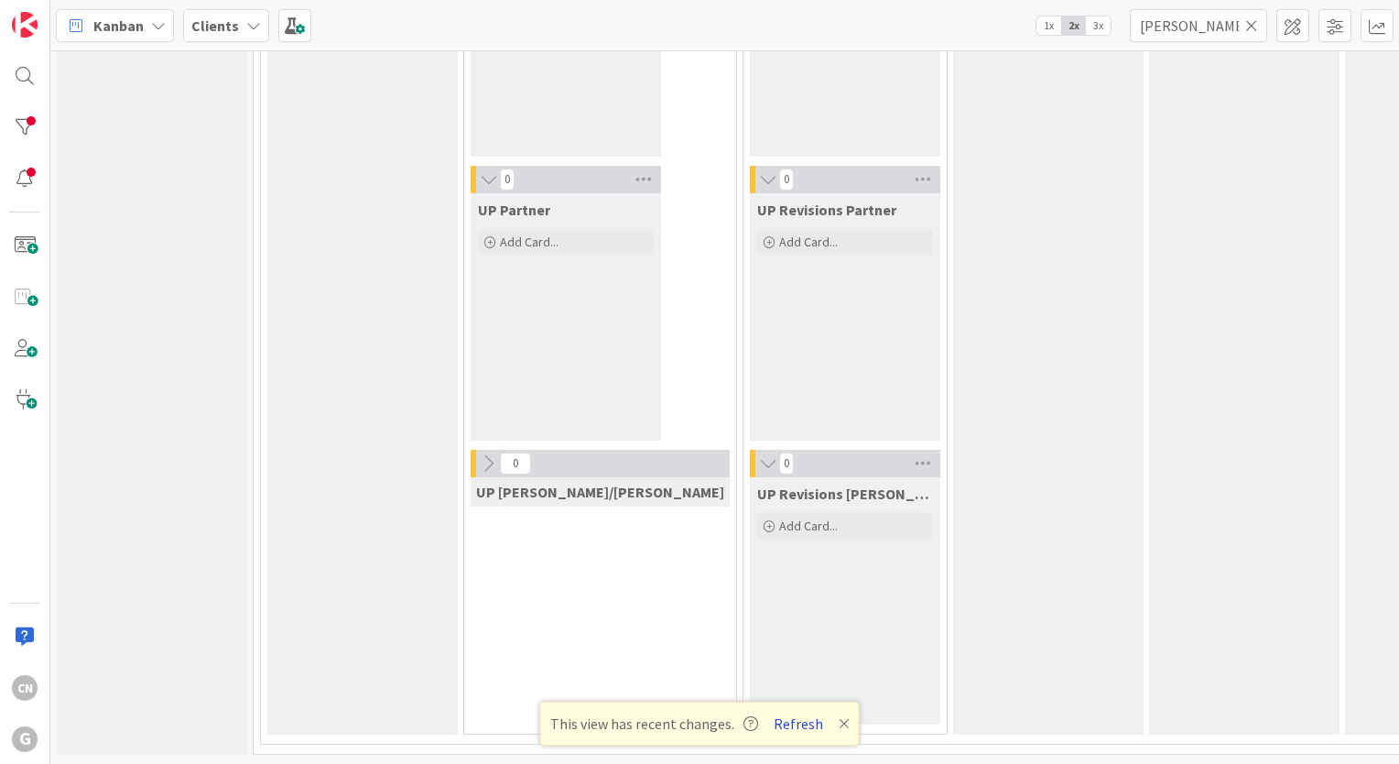
click at [800, 723] on button "Refresh" at bounding box center [798, 724] width 62 height 24
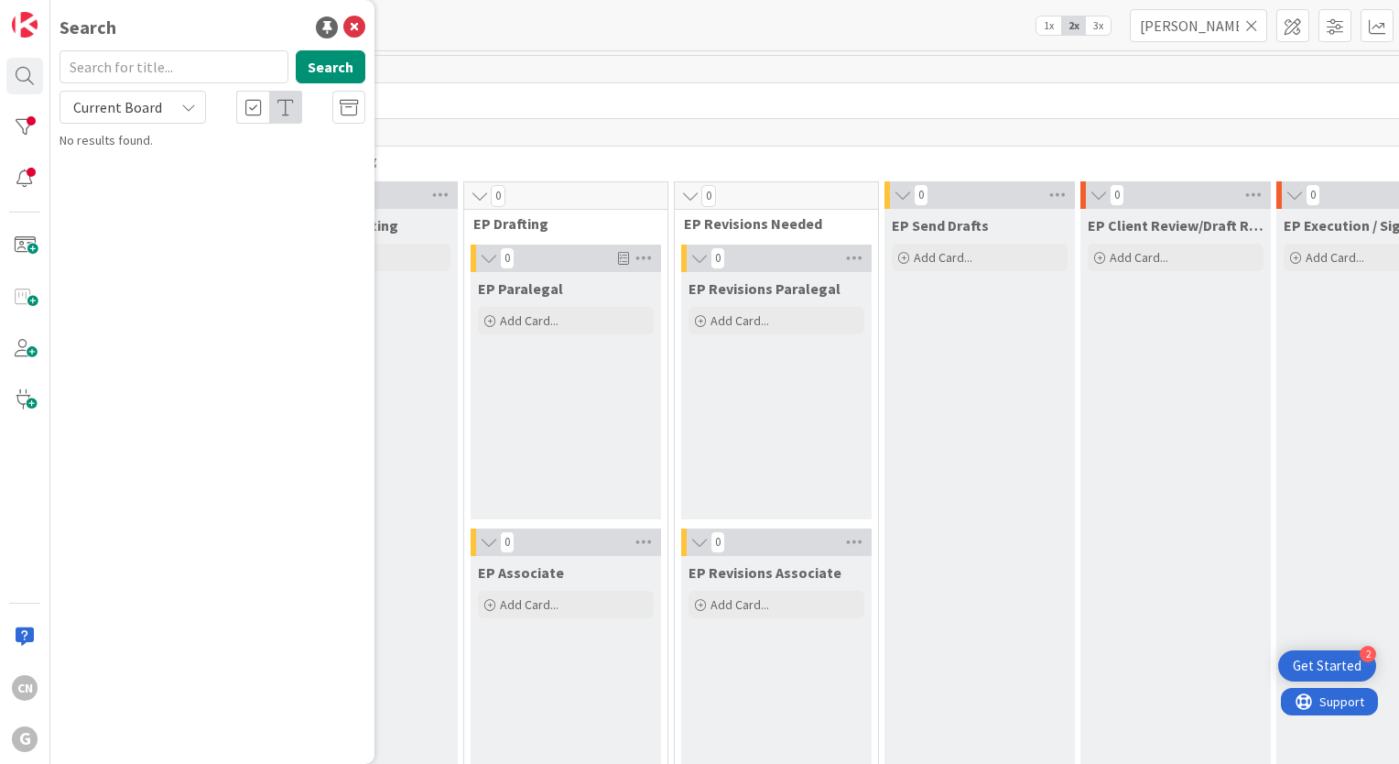
click at [173, 63] on input "text" at bounding box center [174, 66] width 229 height 33
type input "[PERSON_NAME]"
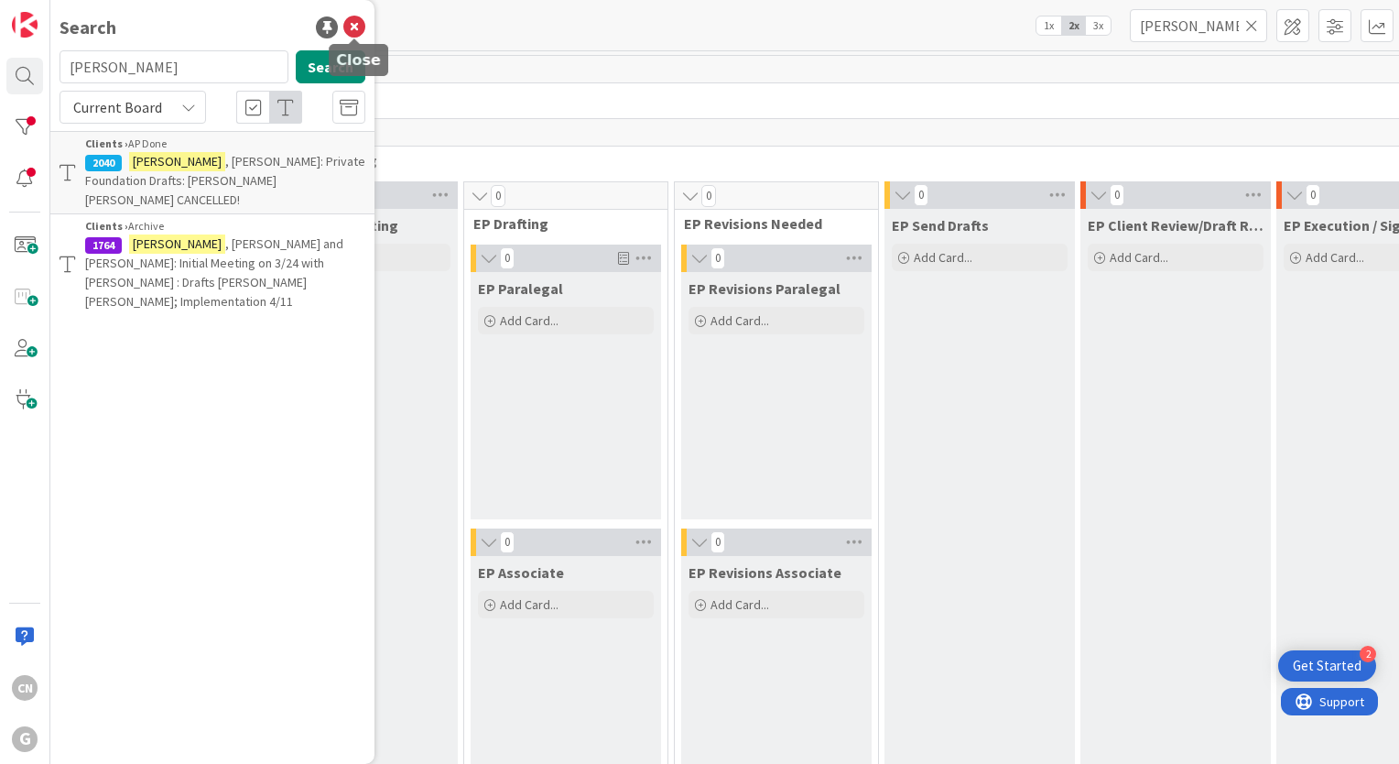
click at [351, 27] on icon at bounding box center [354, 27] width 22 height 22
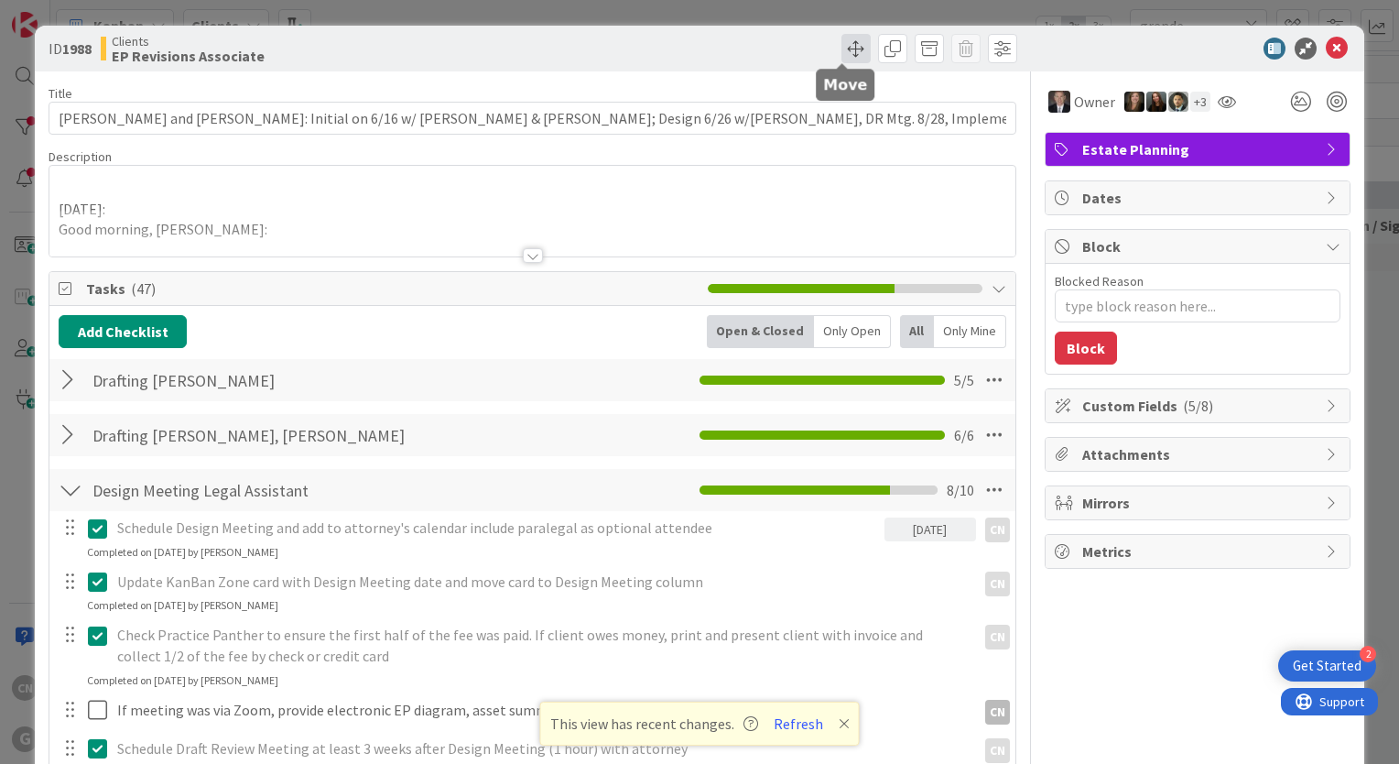
click at [848, 46] on span at bounding box center [856, 48] width 29 height 29
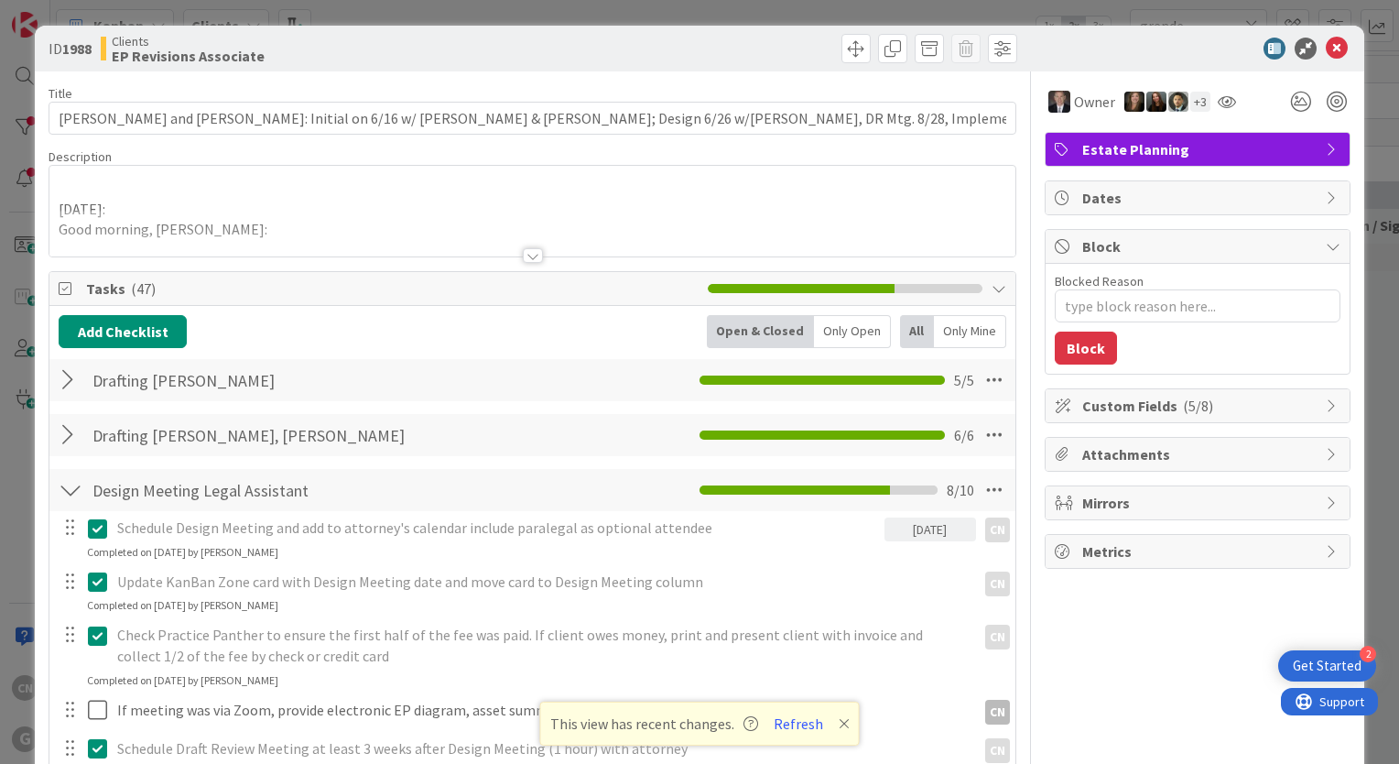
click at [526, 258] on div at bounding box center [533, 255] width 20 height 15
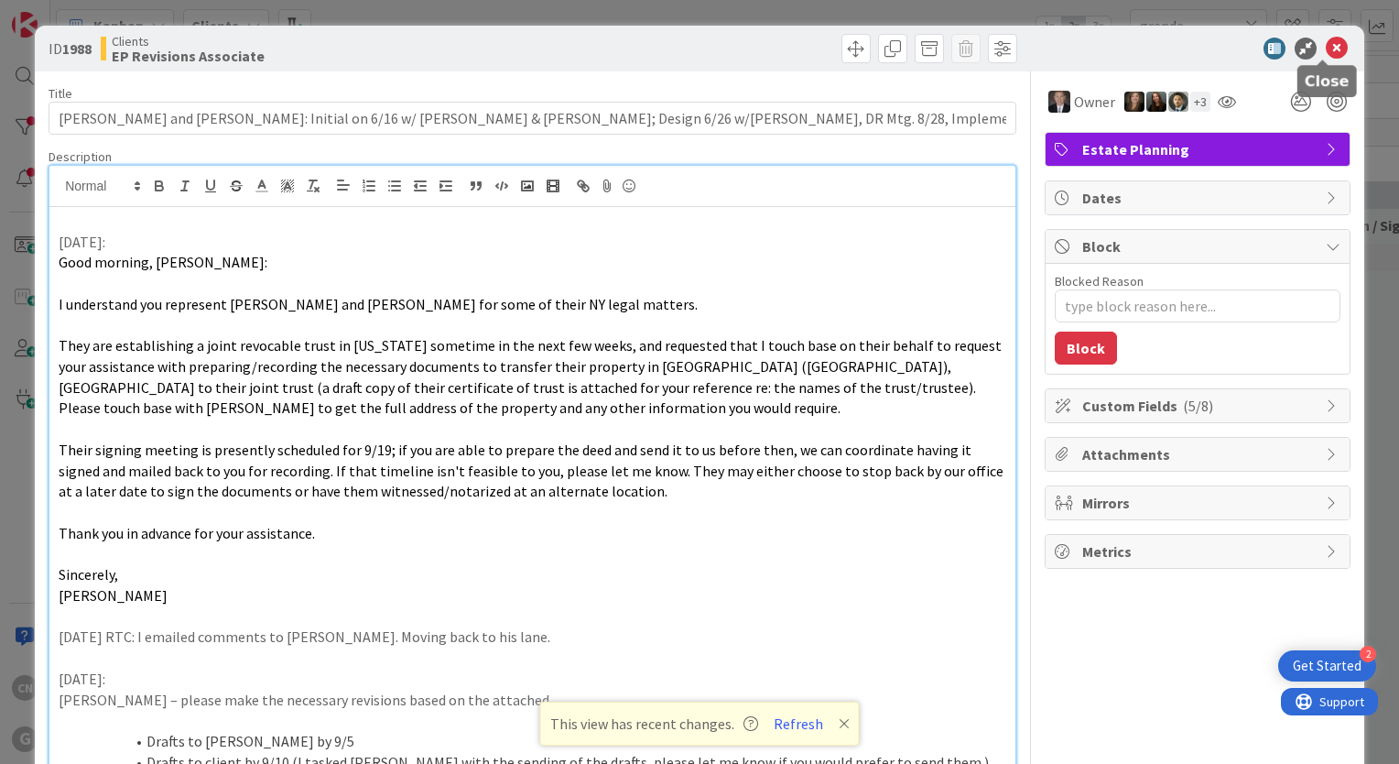
click at [1326, 47] on icon at bounding box center [1337, 49] width 22 height 22
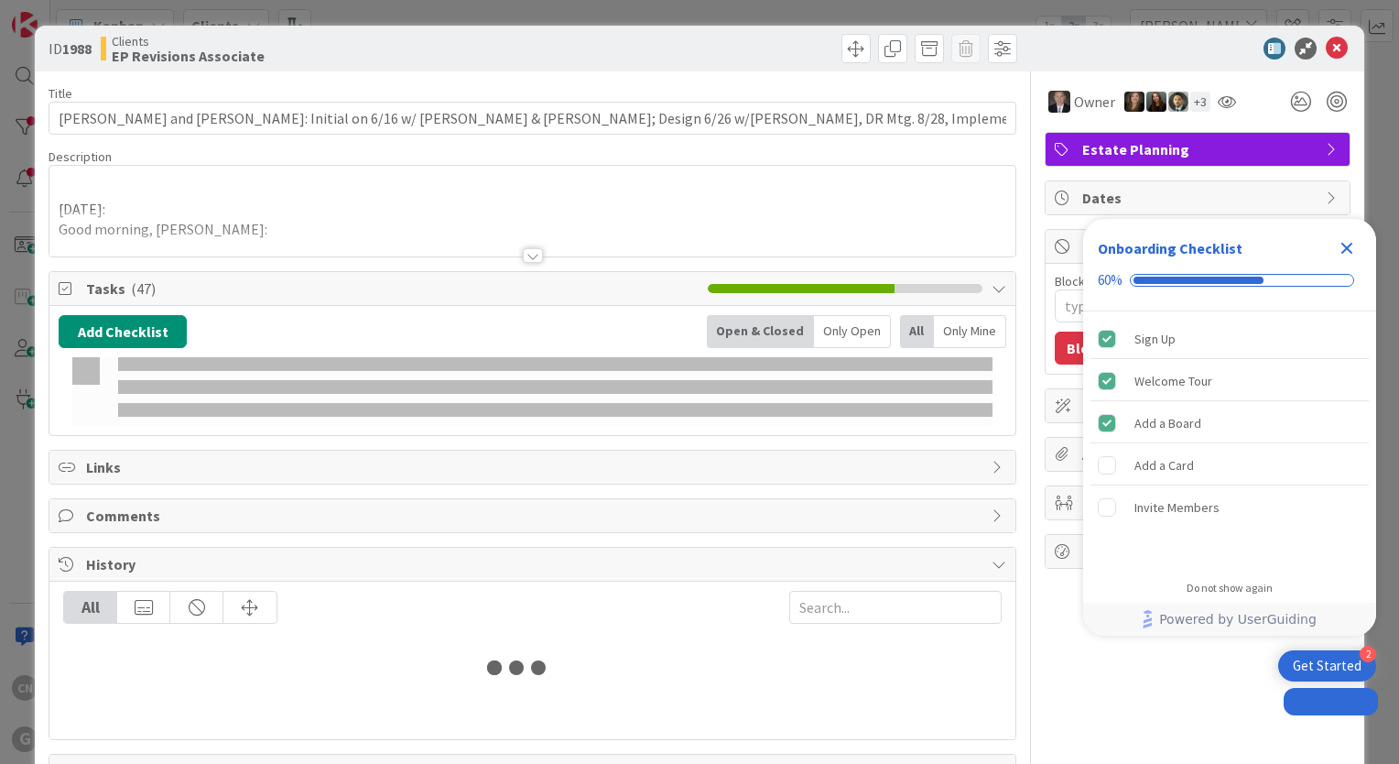
type input "[PERSON_NAME]"
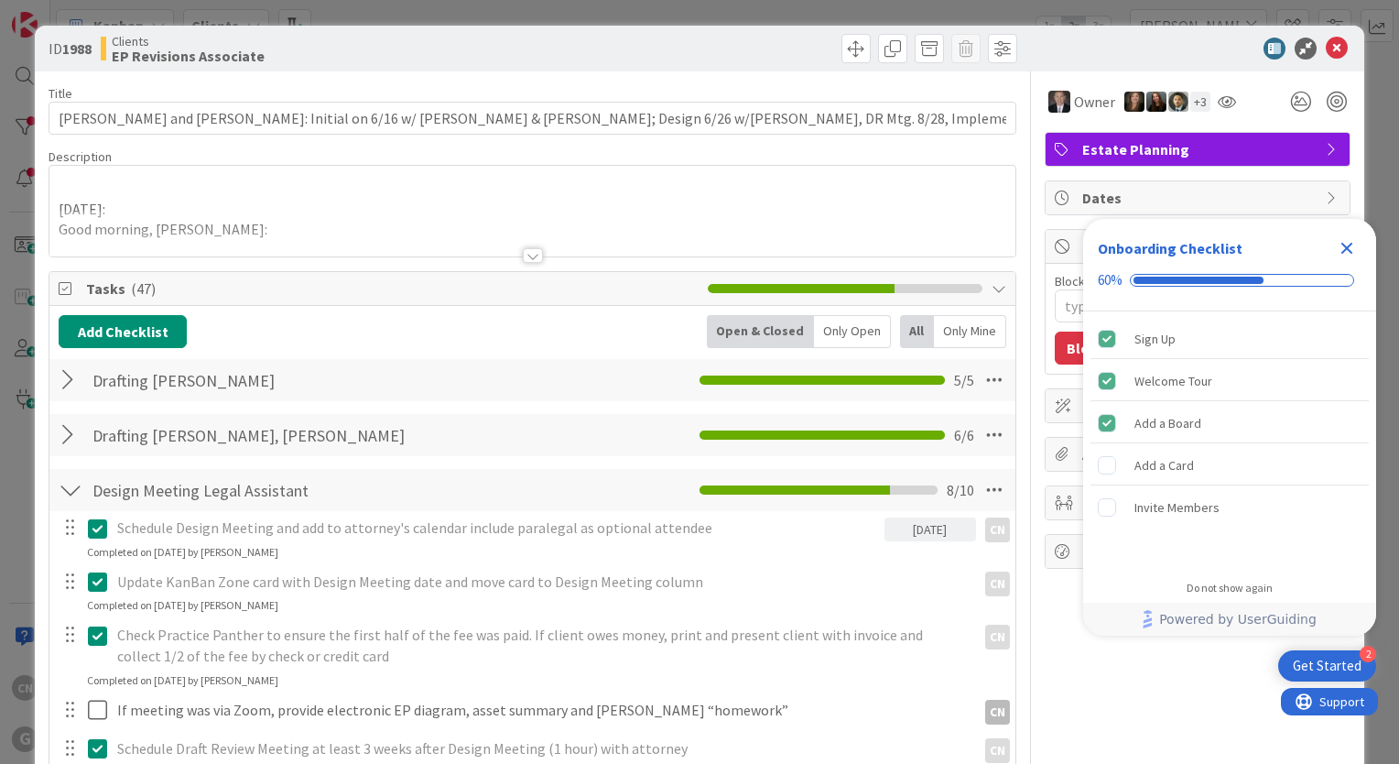
type textarea "x"
